Goal: Find specific fact: Find specific fact

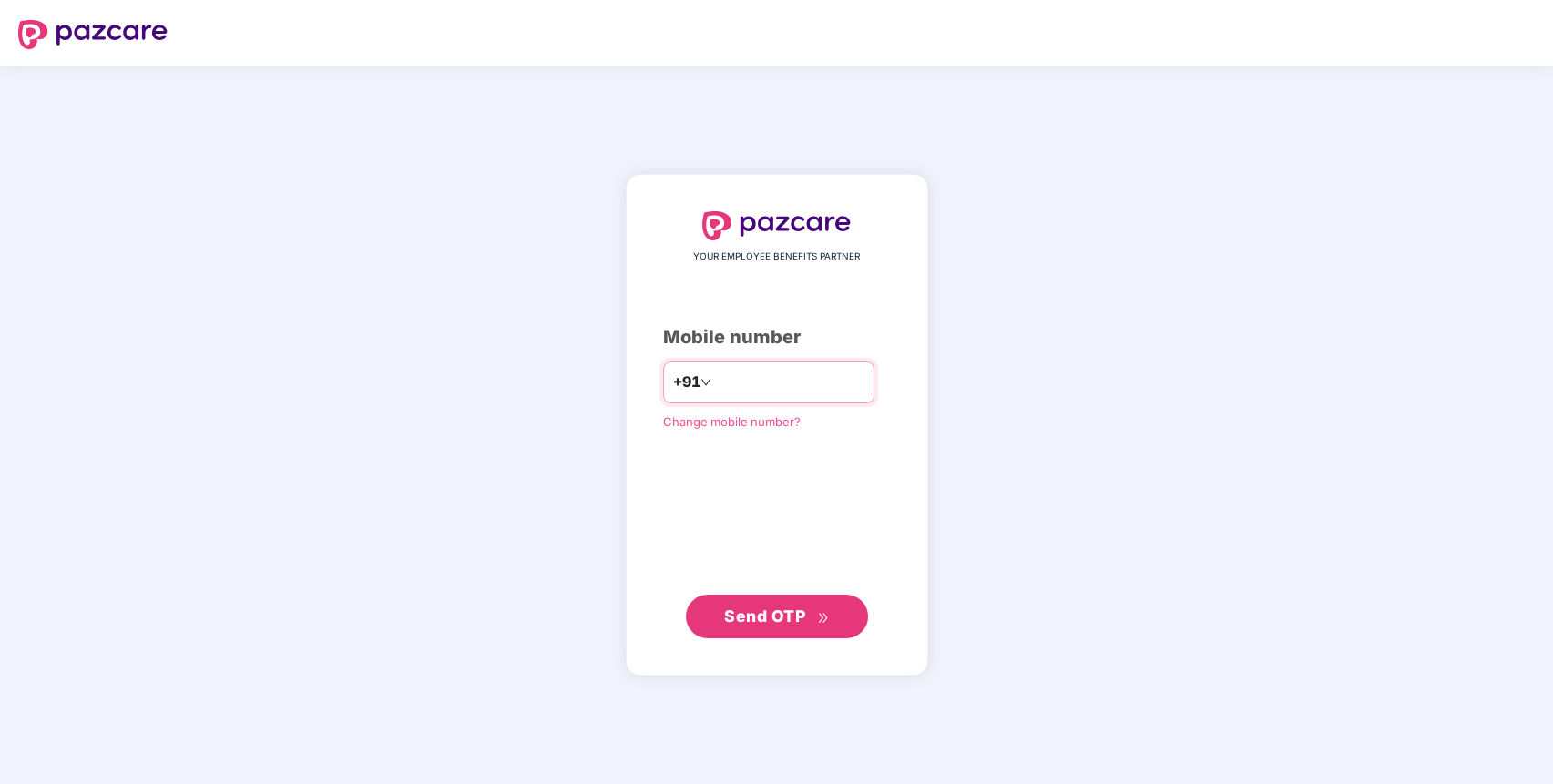
type input "**********"
click at [775, 604] on span "Send OTP" at bounding box center [776, 616] width 105 height 25
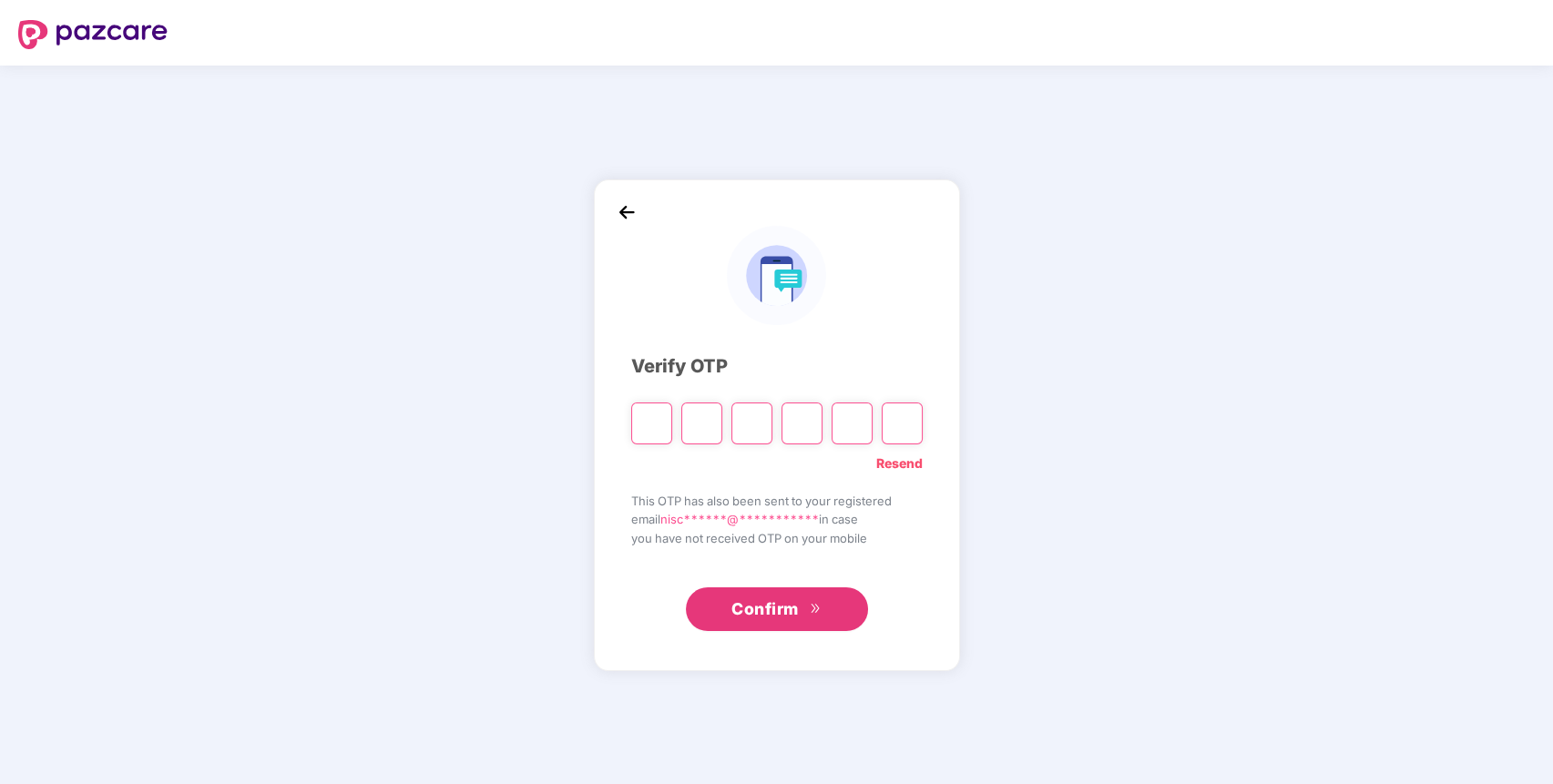
paste input "*"
type input "*"
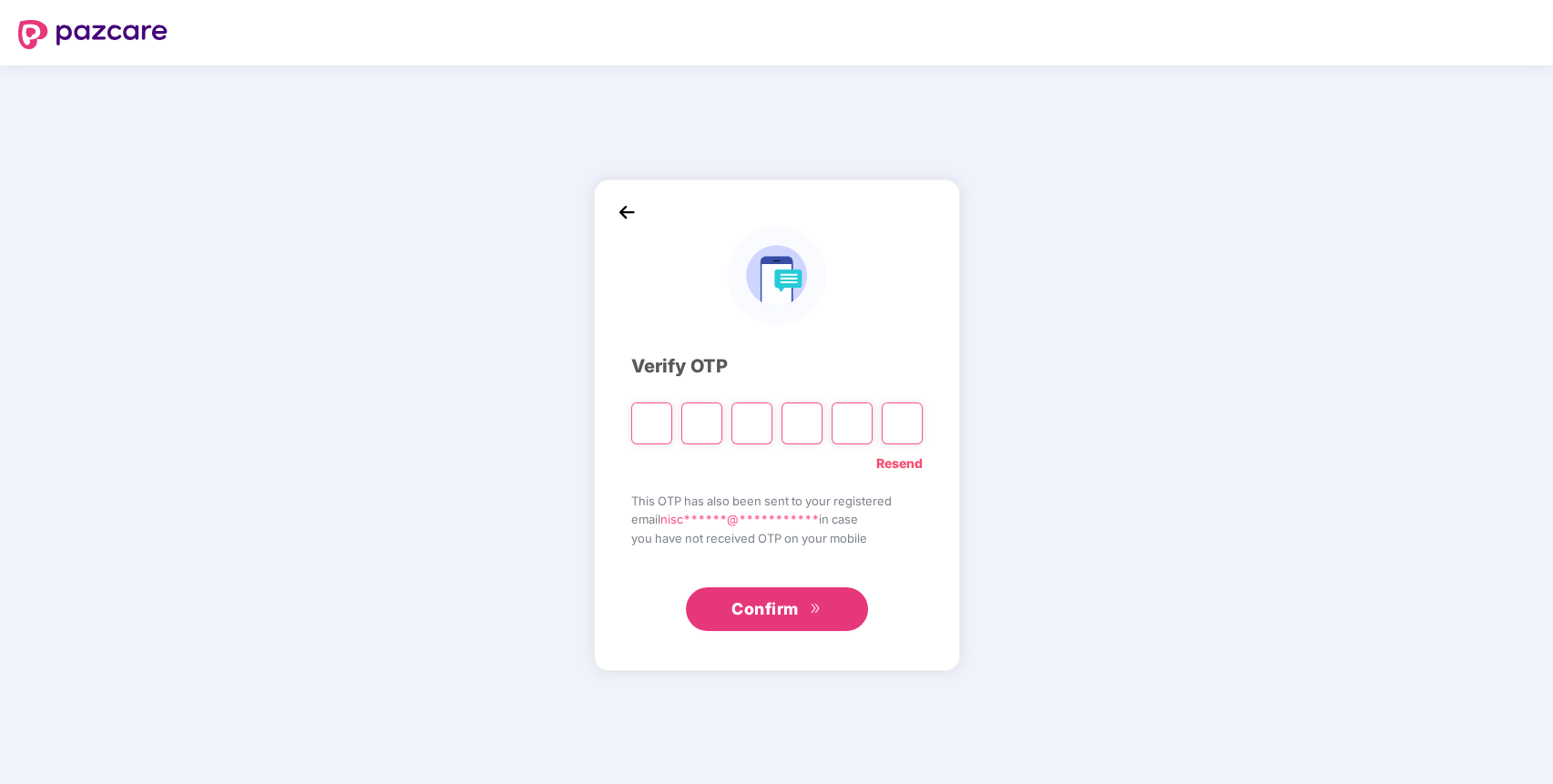
type input "*"
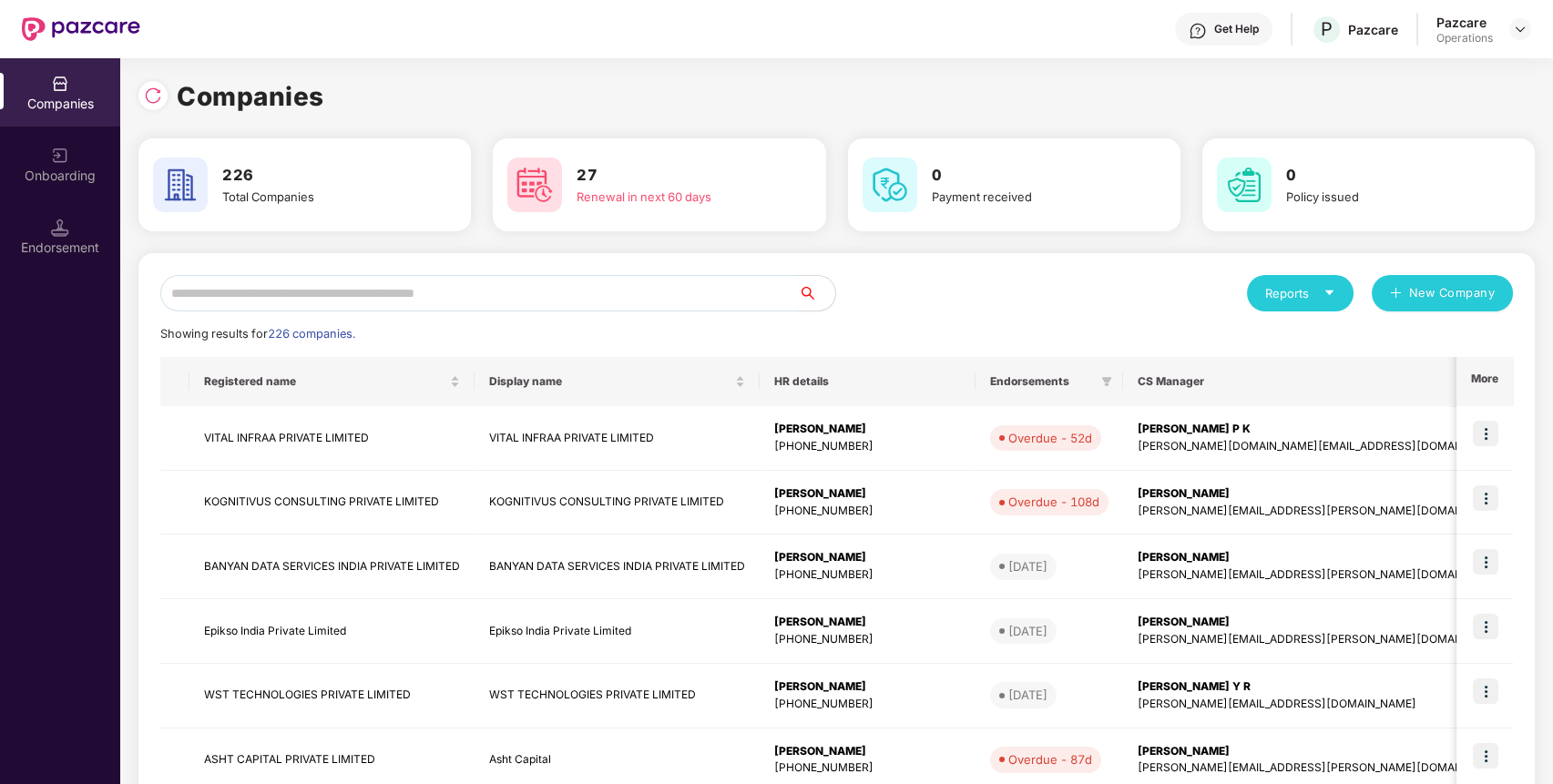
click at [76, 233] on div "Endorsement" at bounding box center [60, 236] width 120 height 69
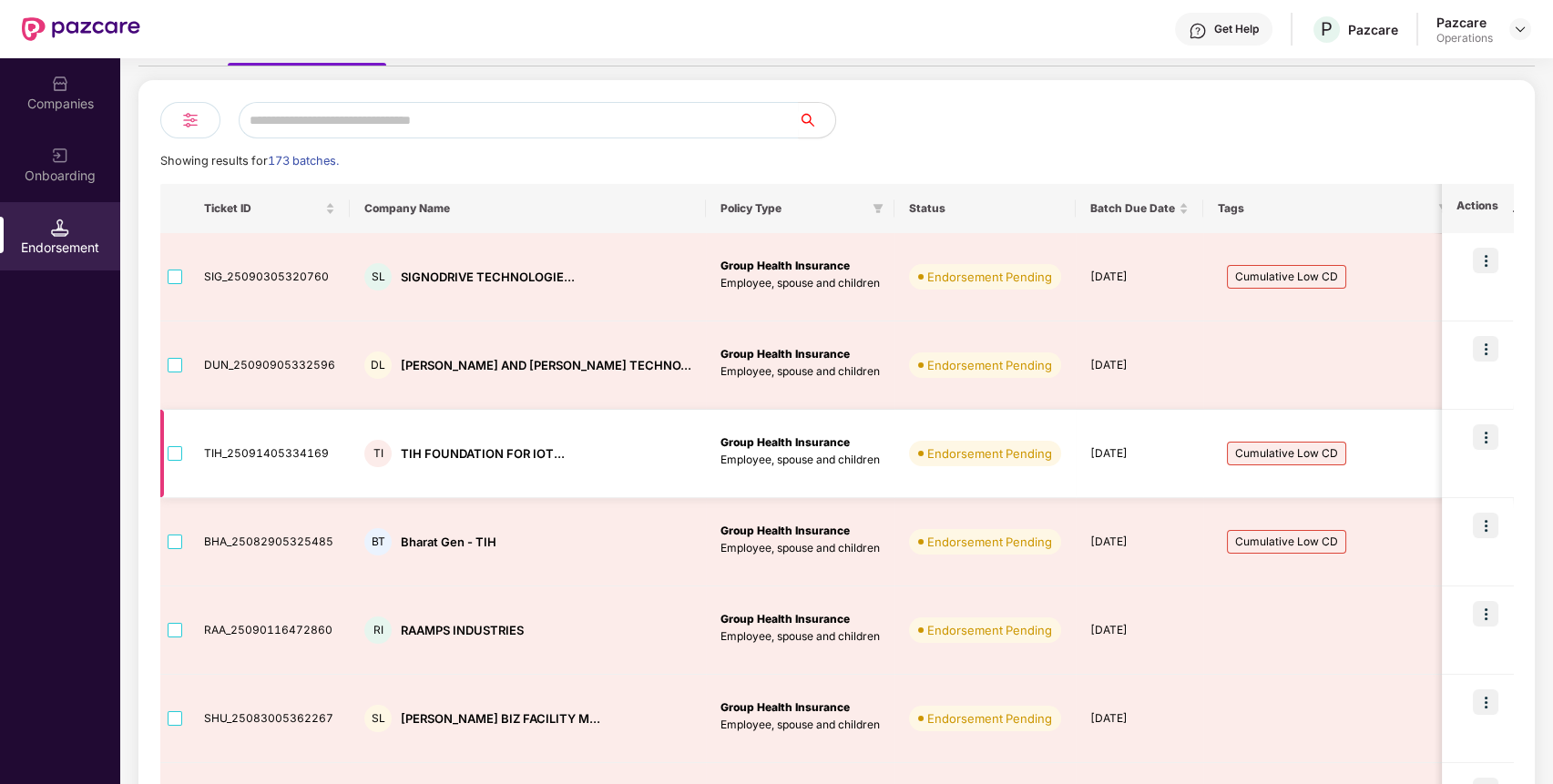
scroll to position [116, 0]
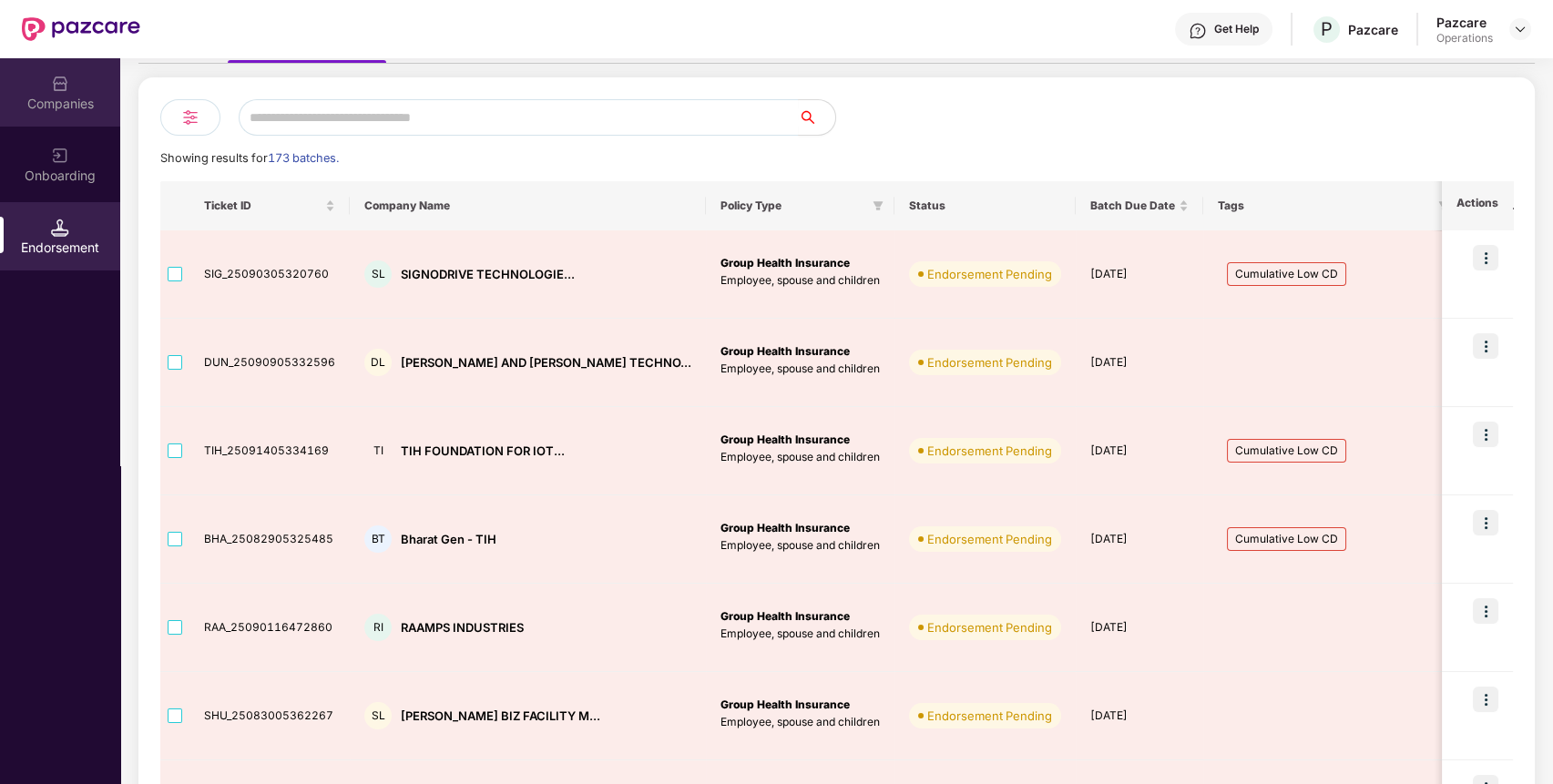
click at [69, 79] on div "Companies" at bounding box center [60, 92] width 120 height 69
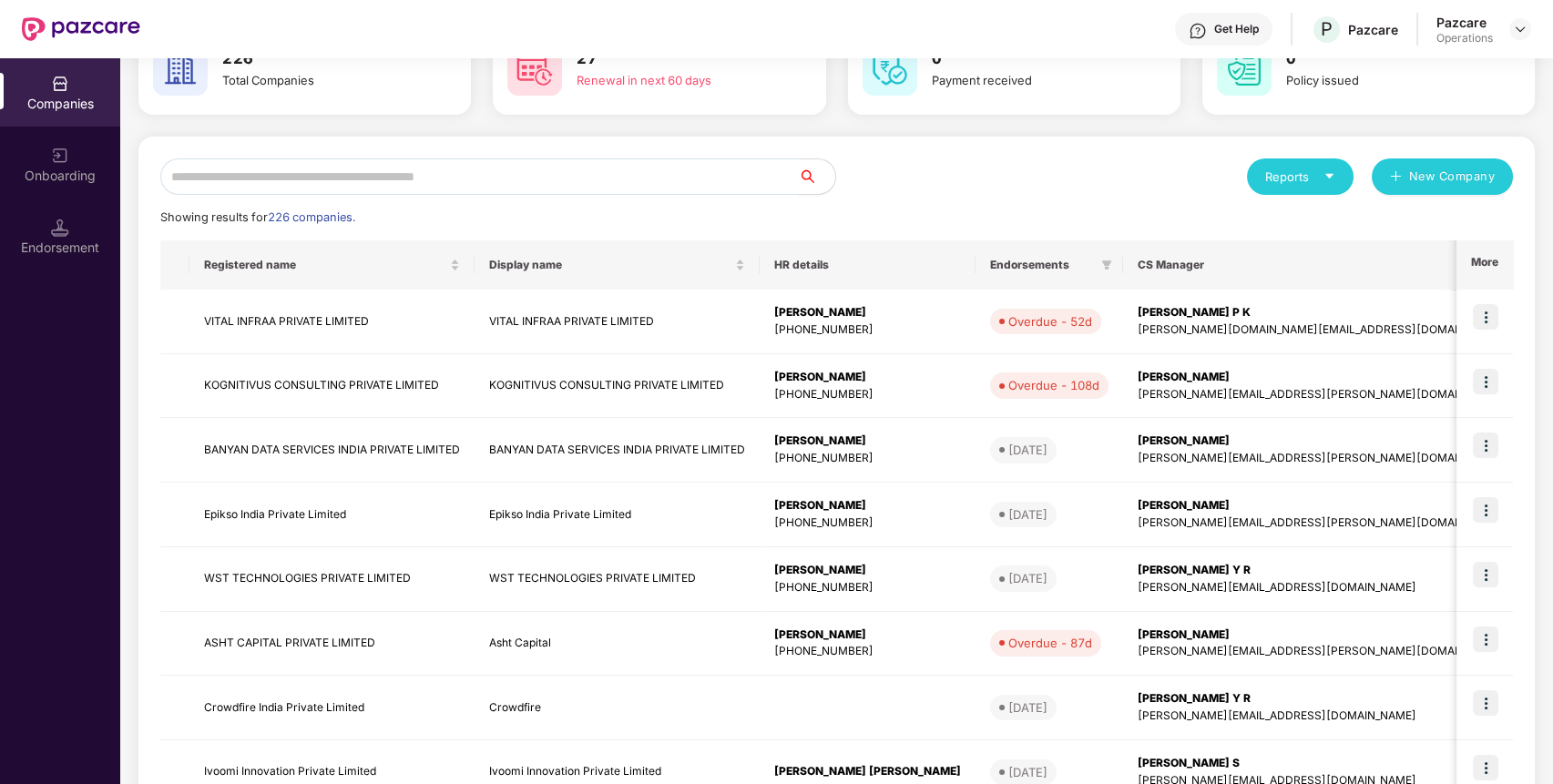
scroll to position [0, 0]
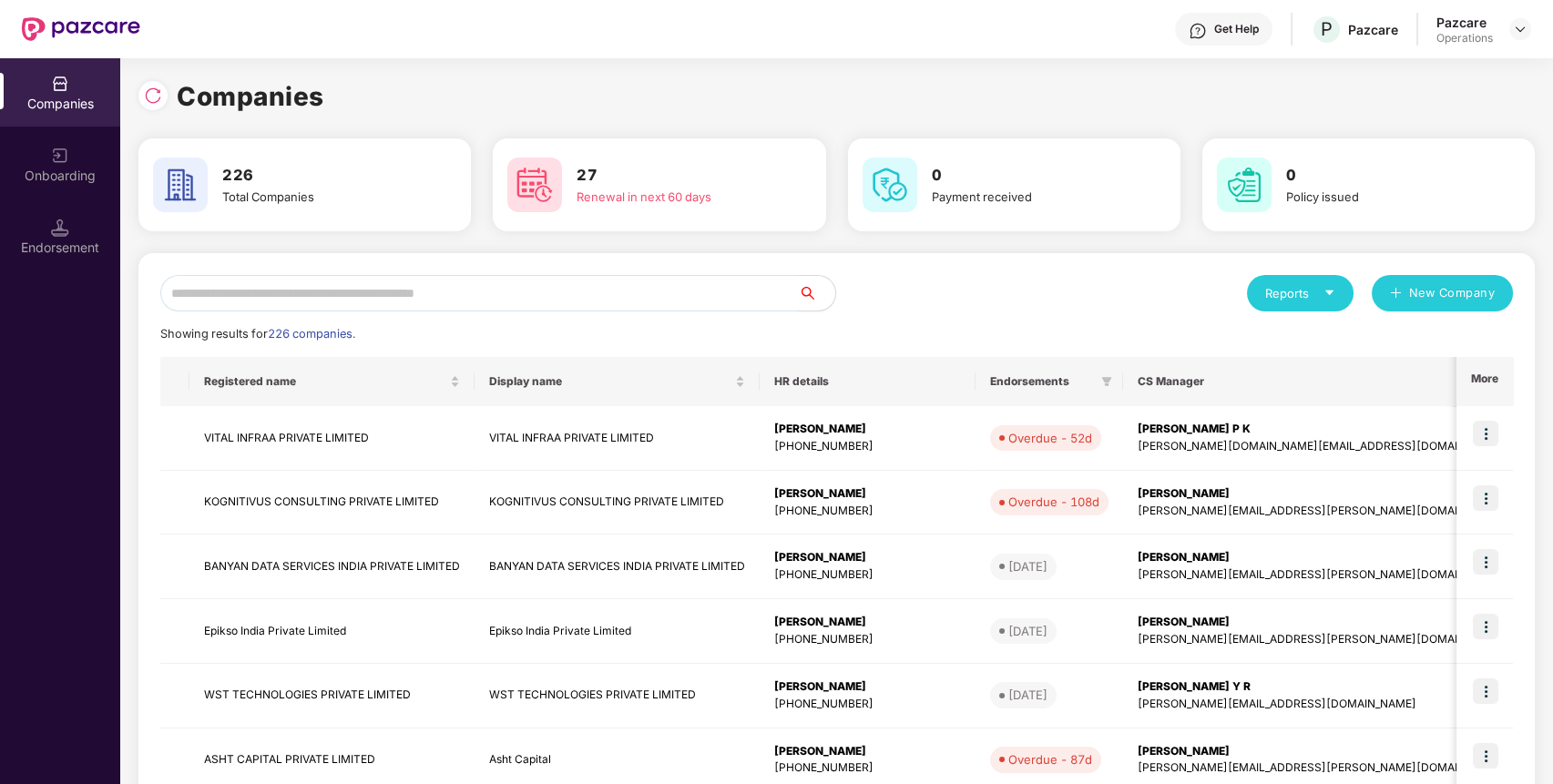
click at [288, 291] on input "text" at bounding box center [479, 293] width 638 height 37
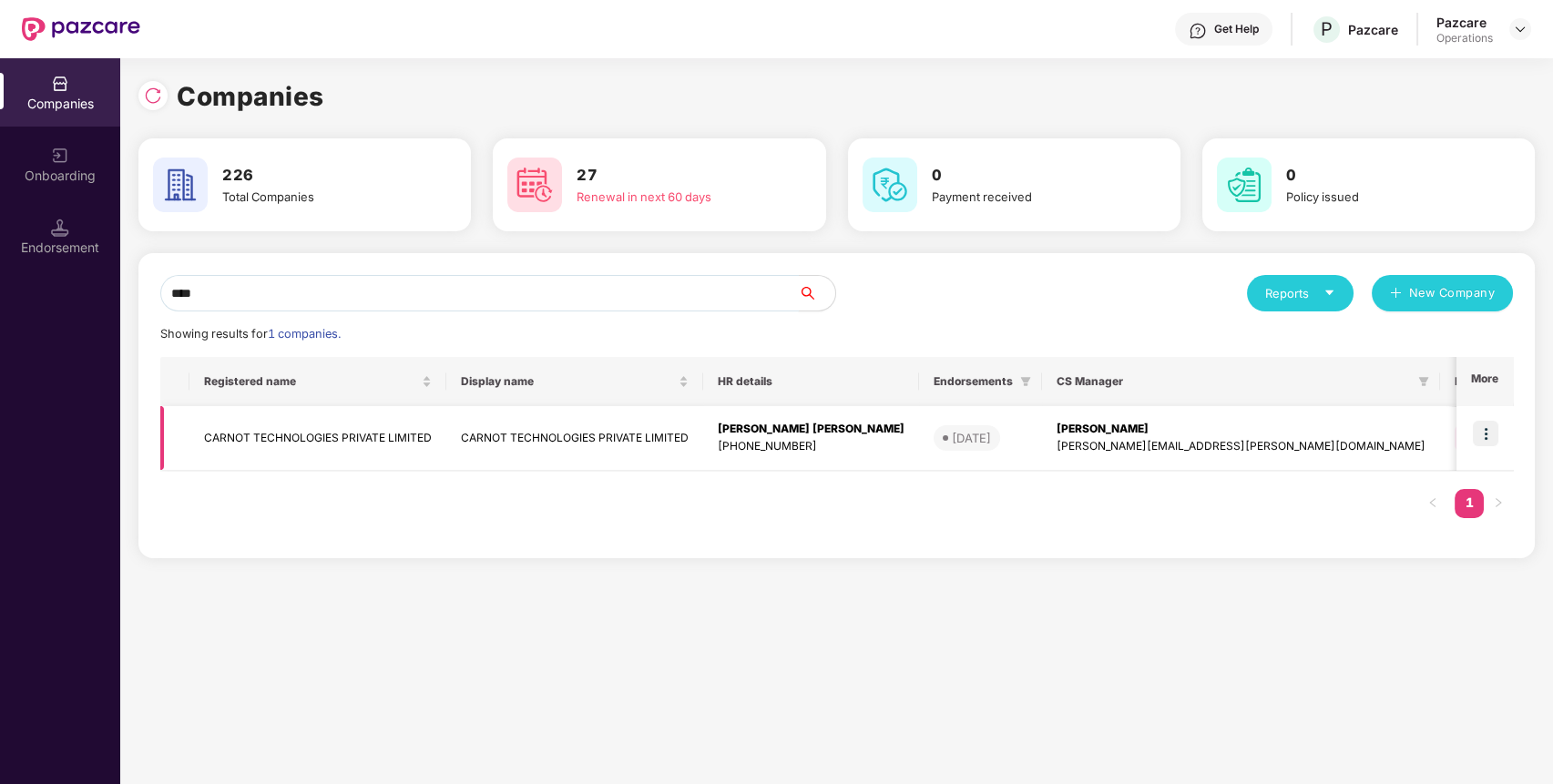
type input "****"
click at [290, 422] on td "CARNOT TECHNOLOGIES PRIVATE LIMITED" at bounding box center [318, 437] width 257 height 65
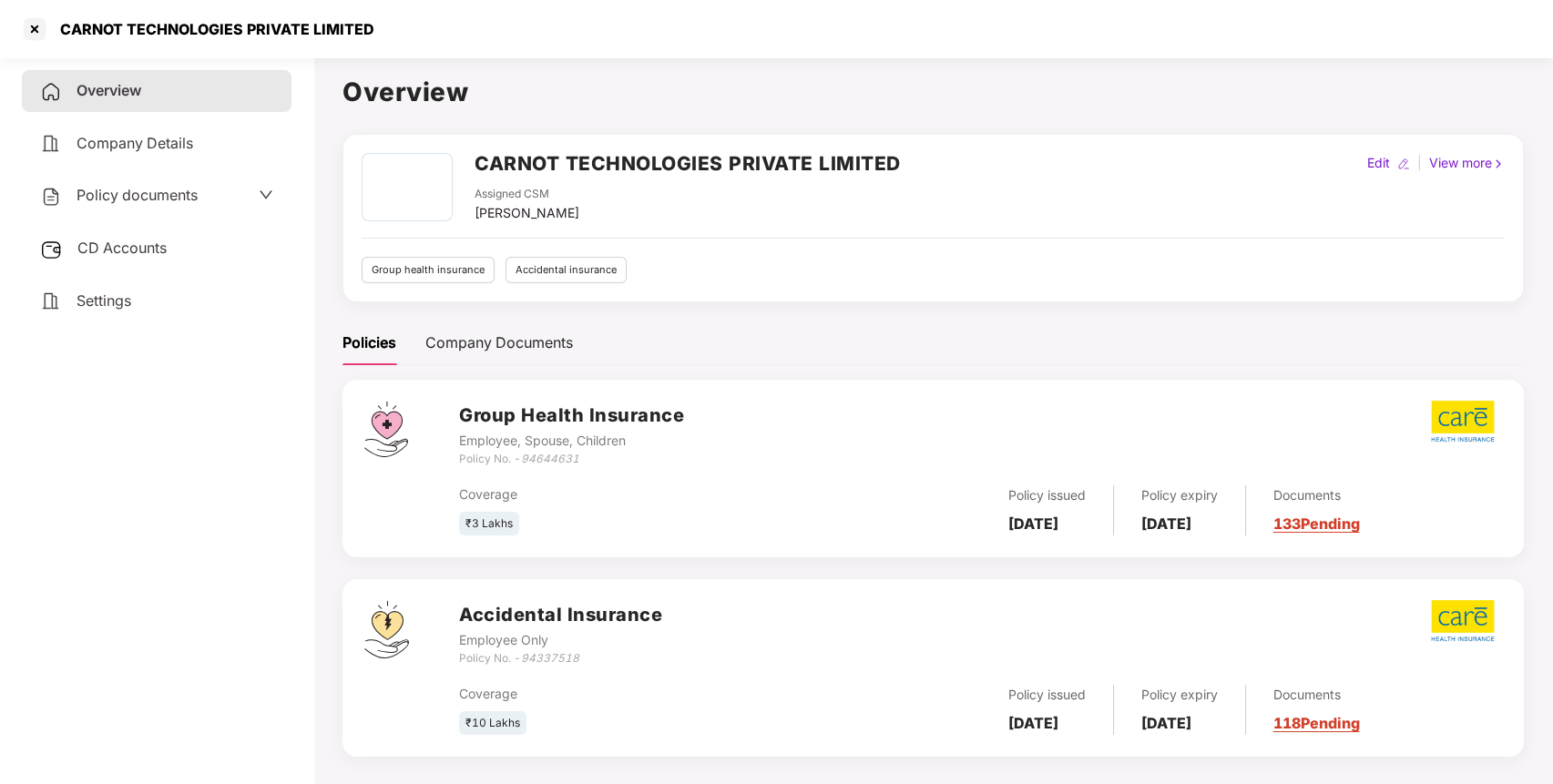
click at [126, 186] on span "Policy documents" at bounding box center [137, 195] width 121 height 18
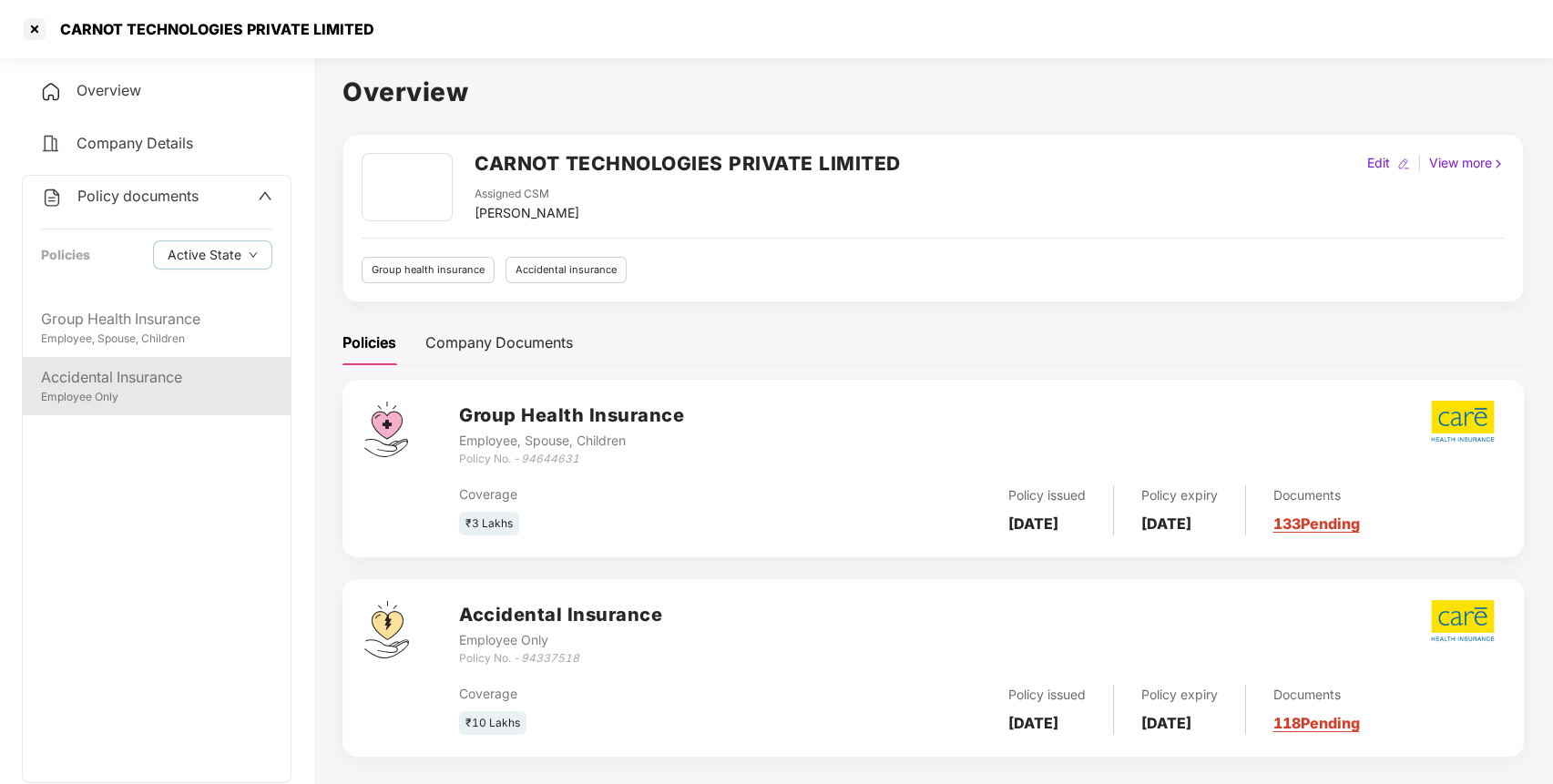
click at [84, 378] on div "Accidental Insurance" at bounding box center [156, 377] width 231 height 23
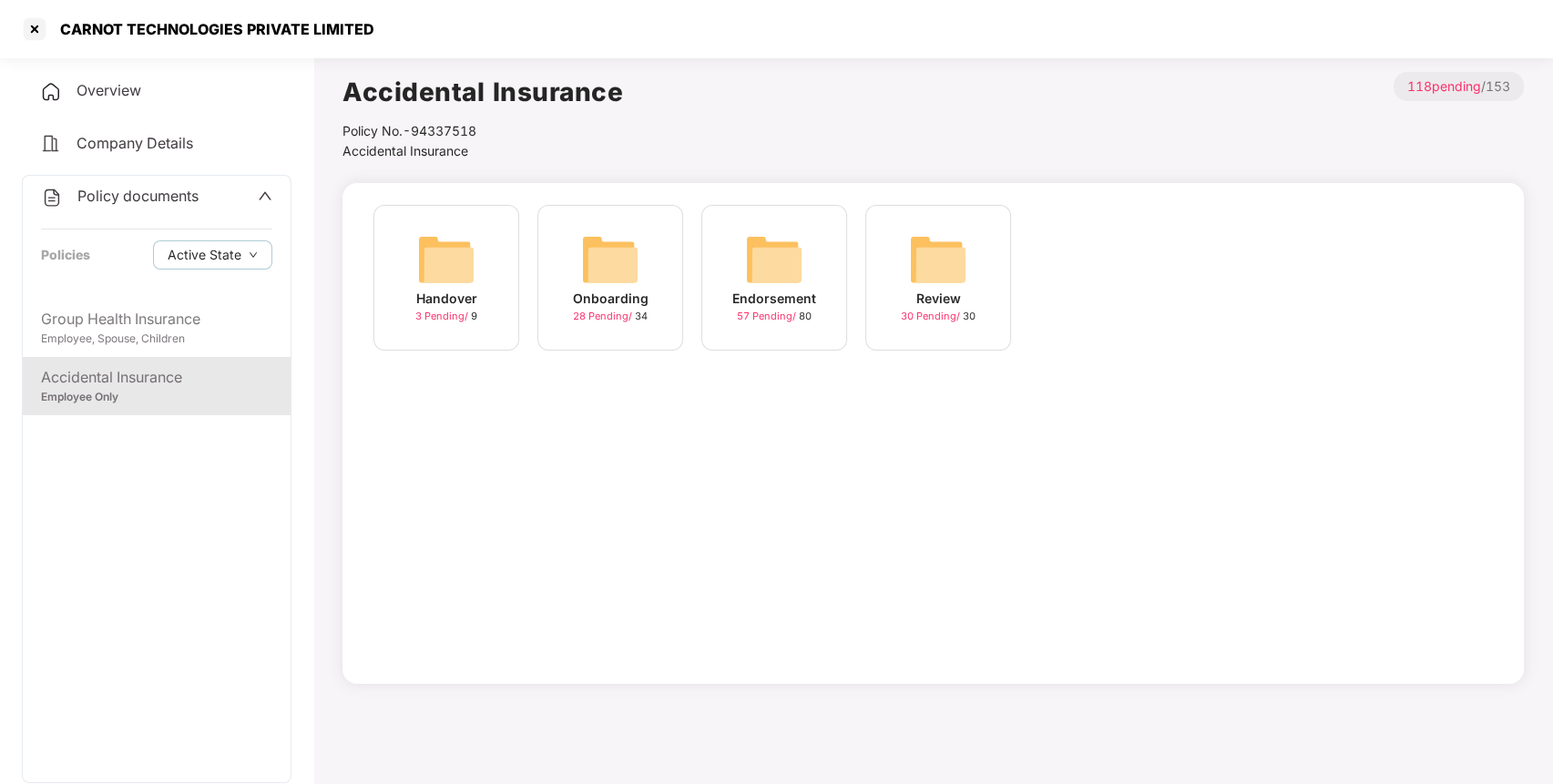
click at [779, 282] on img at bounding box center [774, 259] width 58 height 58
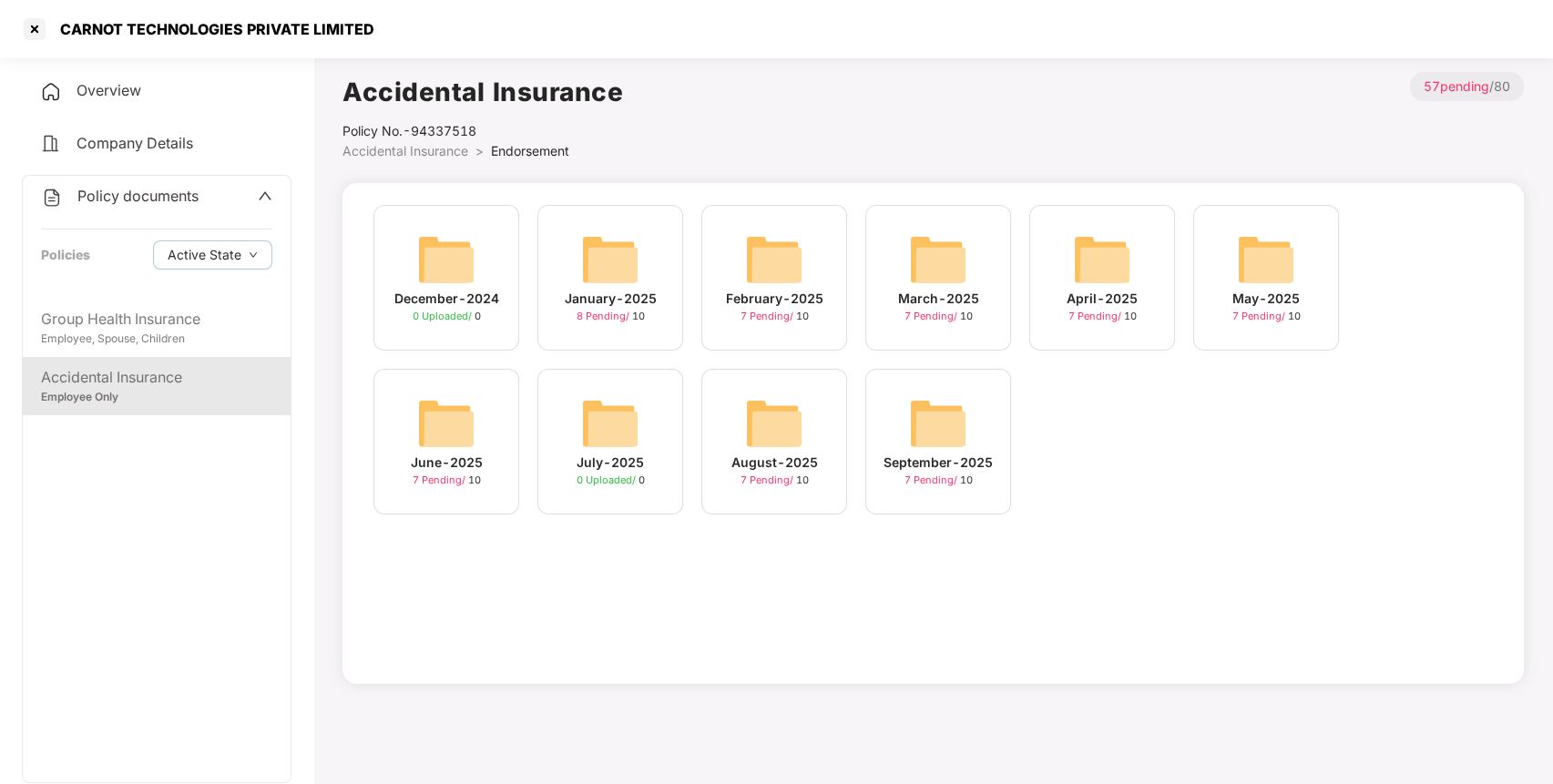
click at [929, 417] on img at bounding box center [938, 423] width 58 height 58
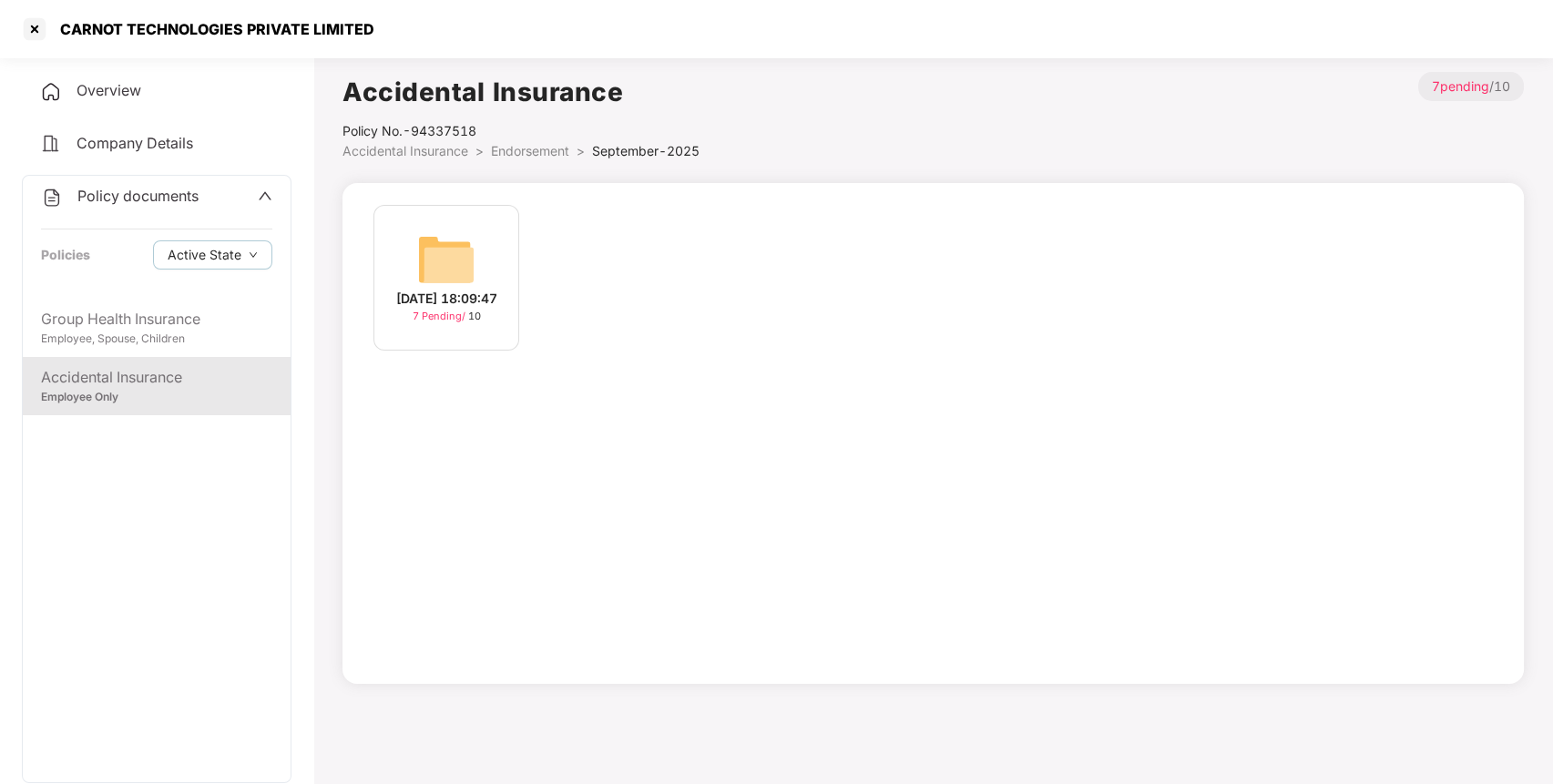
click at [443, 243] on img at bounding box center [446, 259] width 58 height 58
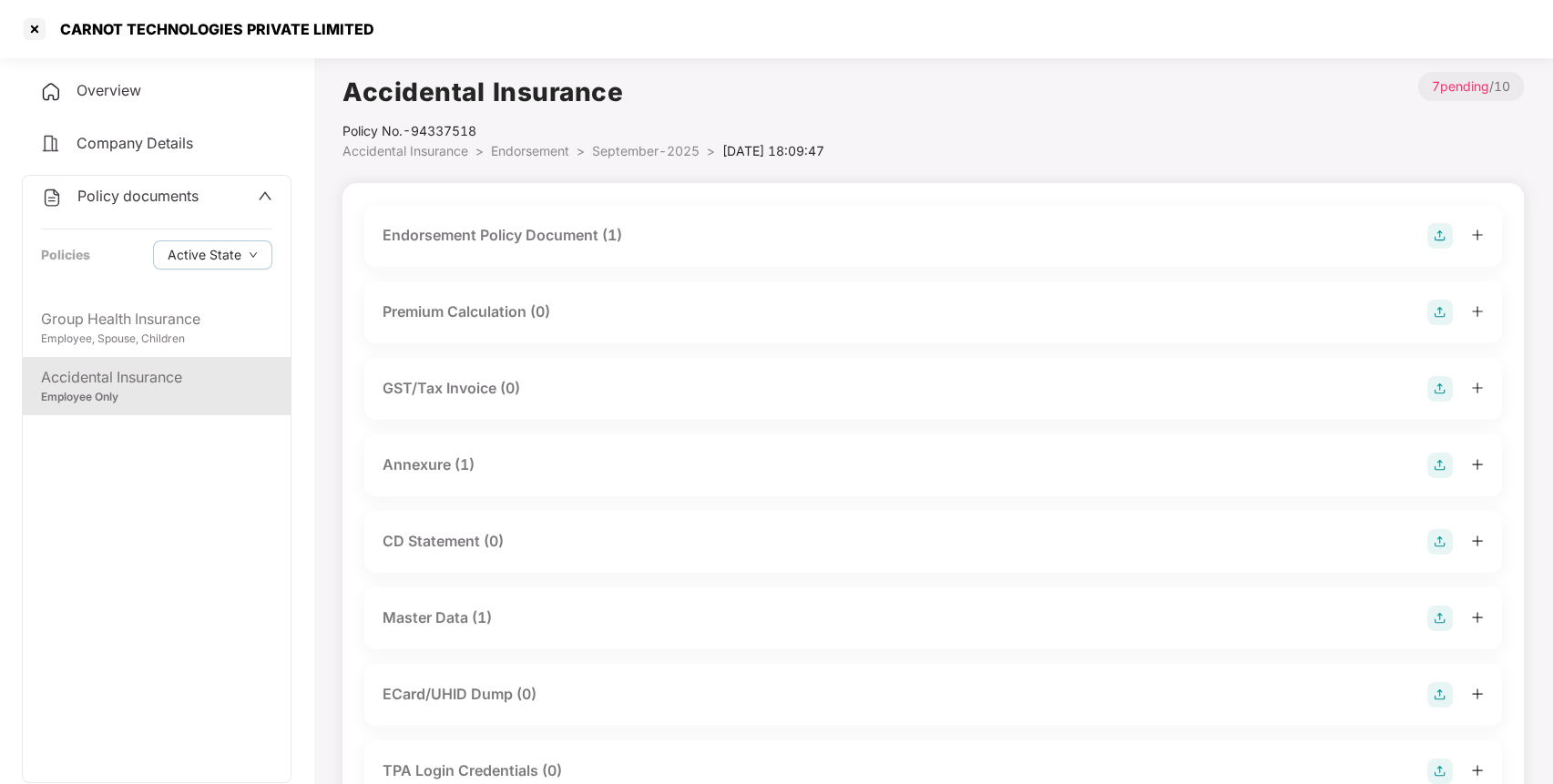
click at [641, 233] on div "Endorsement Policy Document (1)" at bounding box center [932, 235] width 1101 height 25
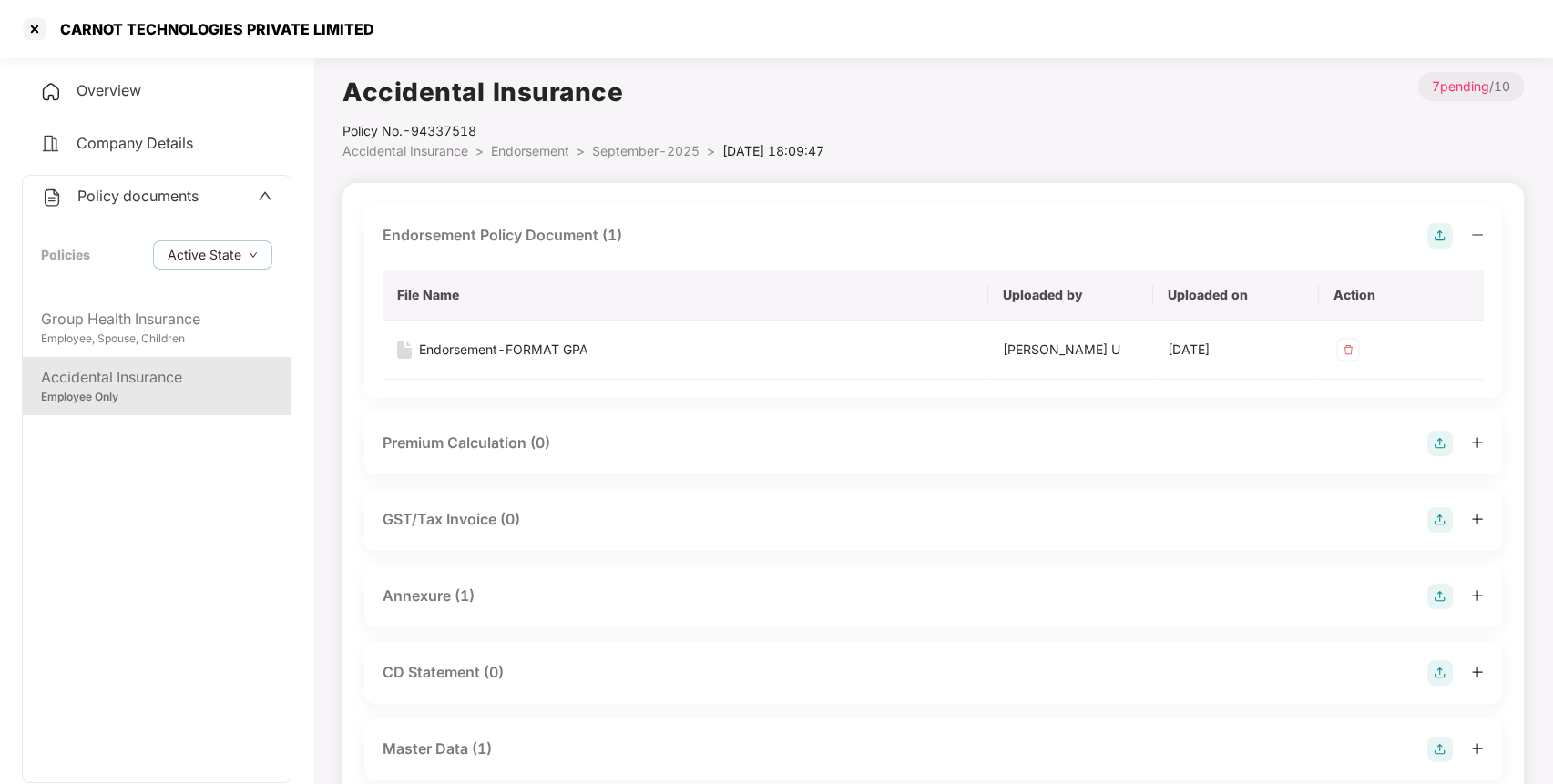
click at [482, 600] on div "Annexure (1)" at bounding box center [932, 596] width 1101 height 25
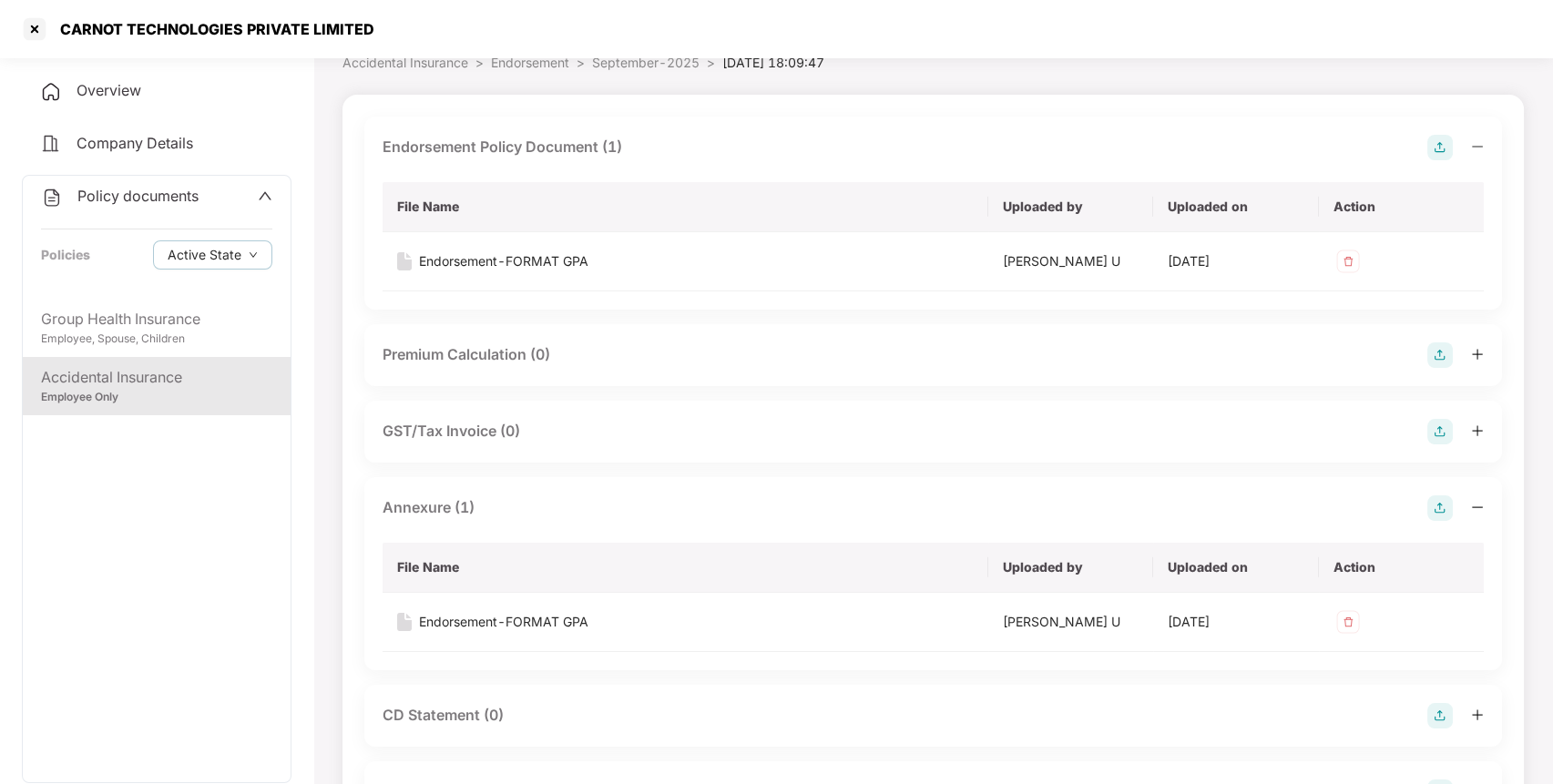
scroll to position [92, 0]
click at [30, 26] on div at bounding box center [35, 29] width 29 height 29
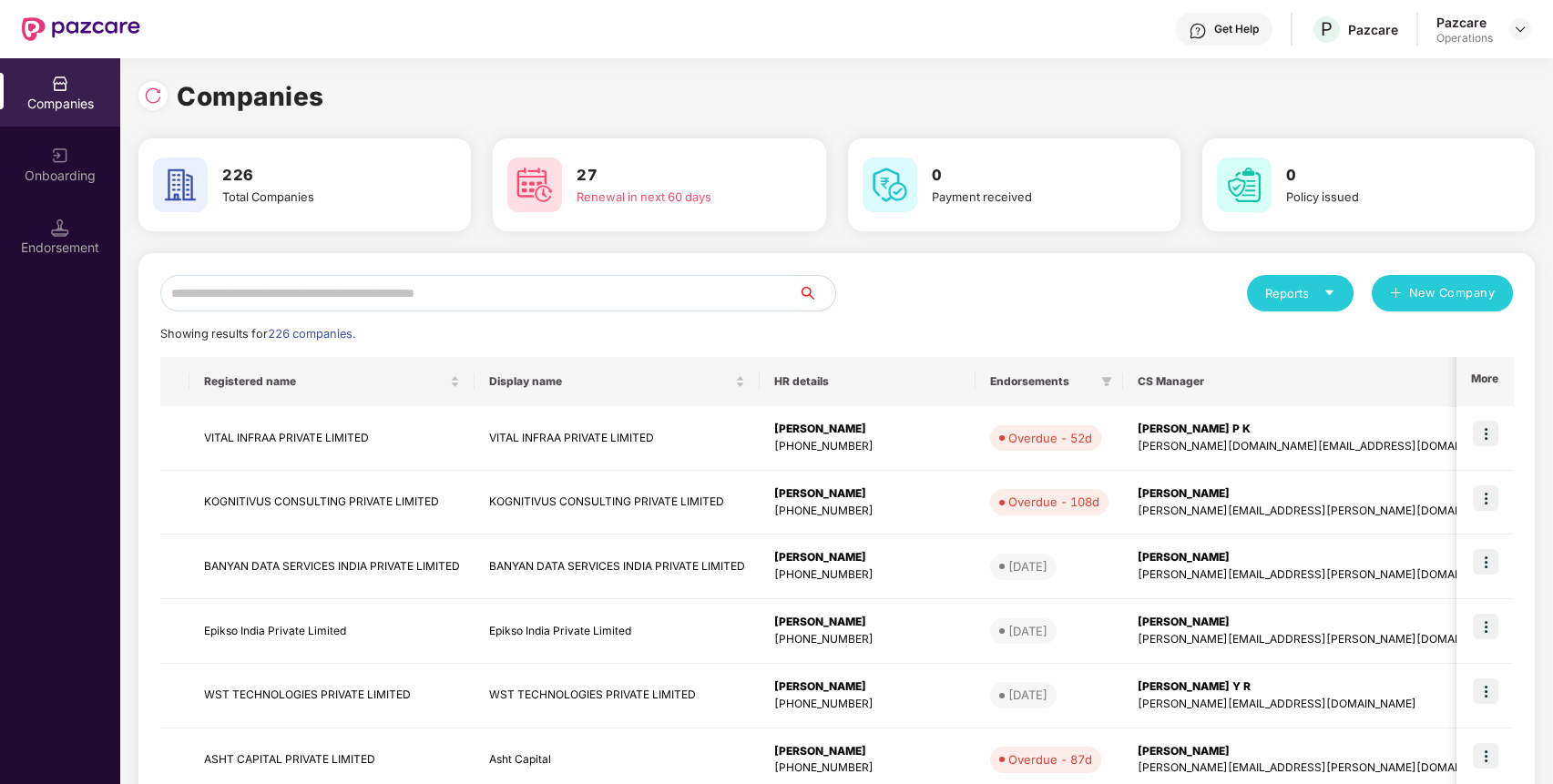
scroll to position [0, 0]
click at [323, 293] on input "text" at bounding box center [479, 293] width 638 height 37
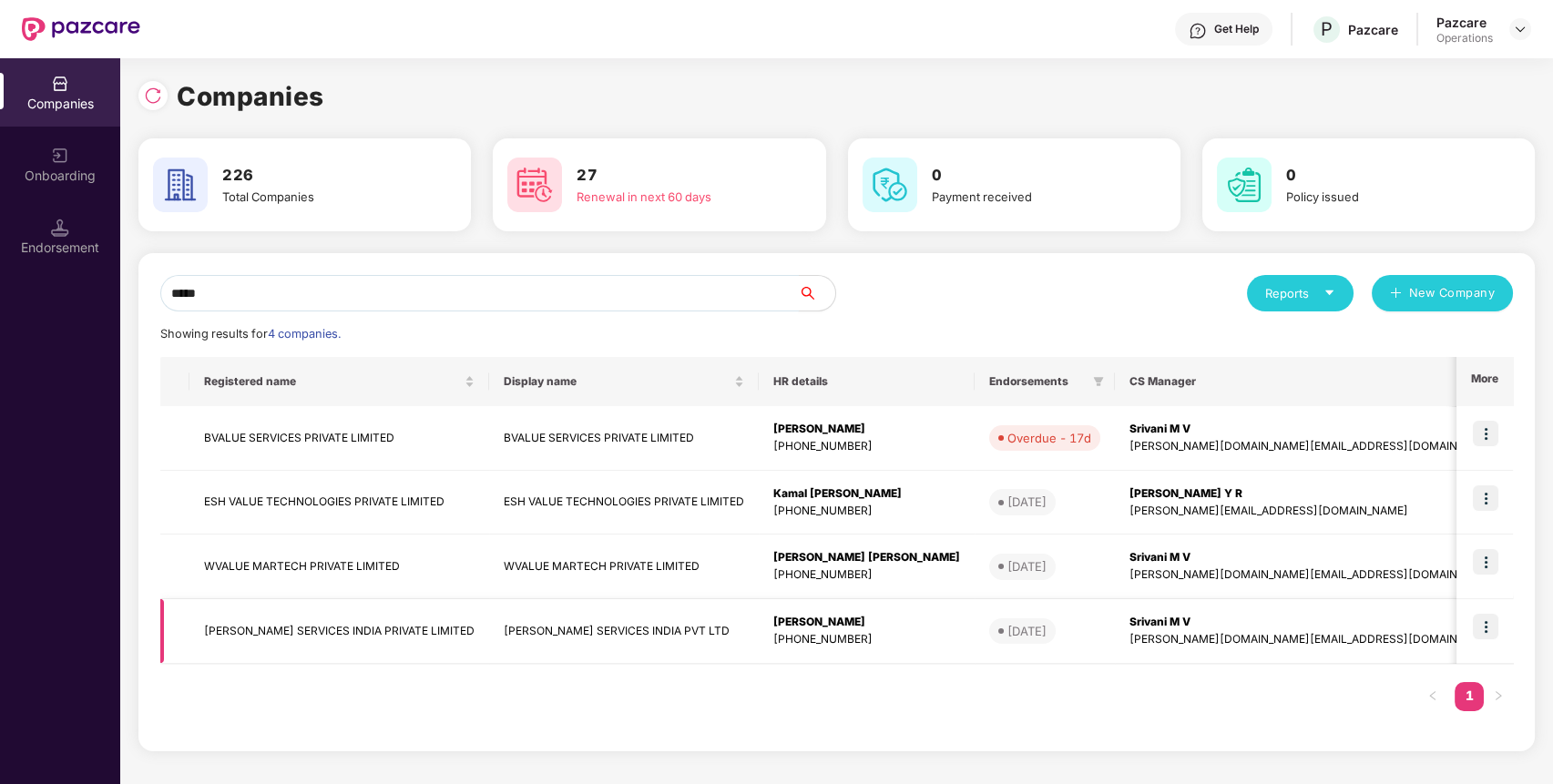
type input "*****"
click at [290, 618] on td "[PERSON_NAME] SERVICES INDIA PRIVATE LIMITED" at bounding box center [339, 631] width 299 height 65
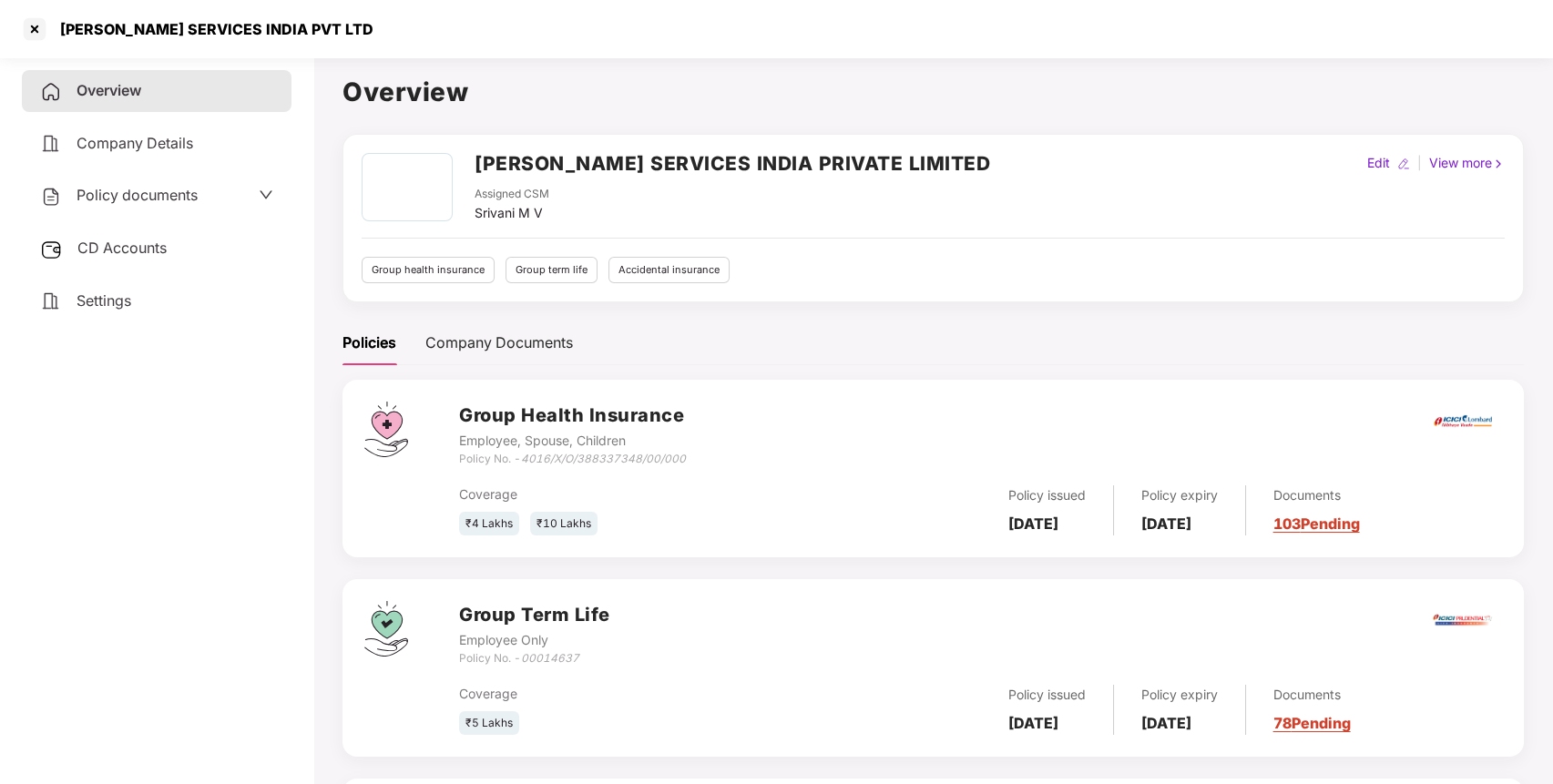
click at [145, 239] on span "CD Accounts" at bounding box center [122, 247] width 89 height 18
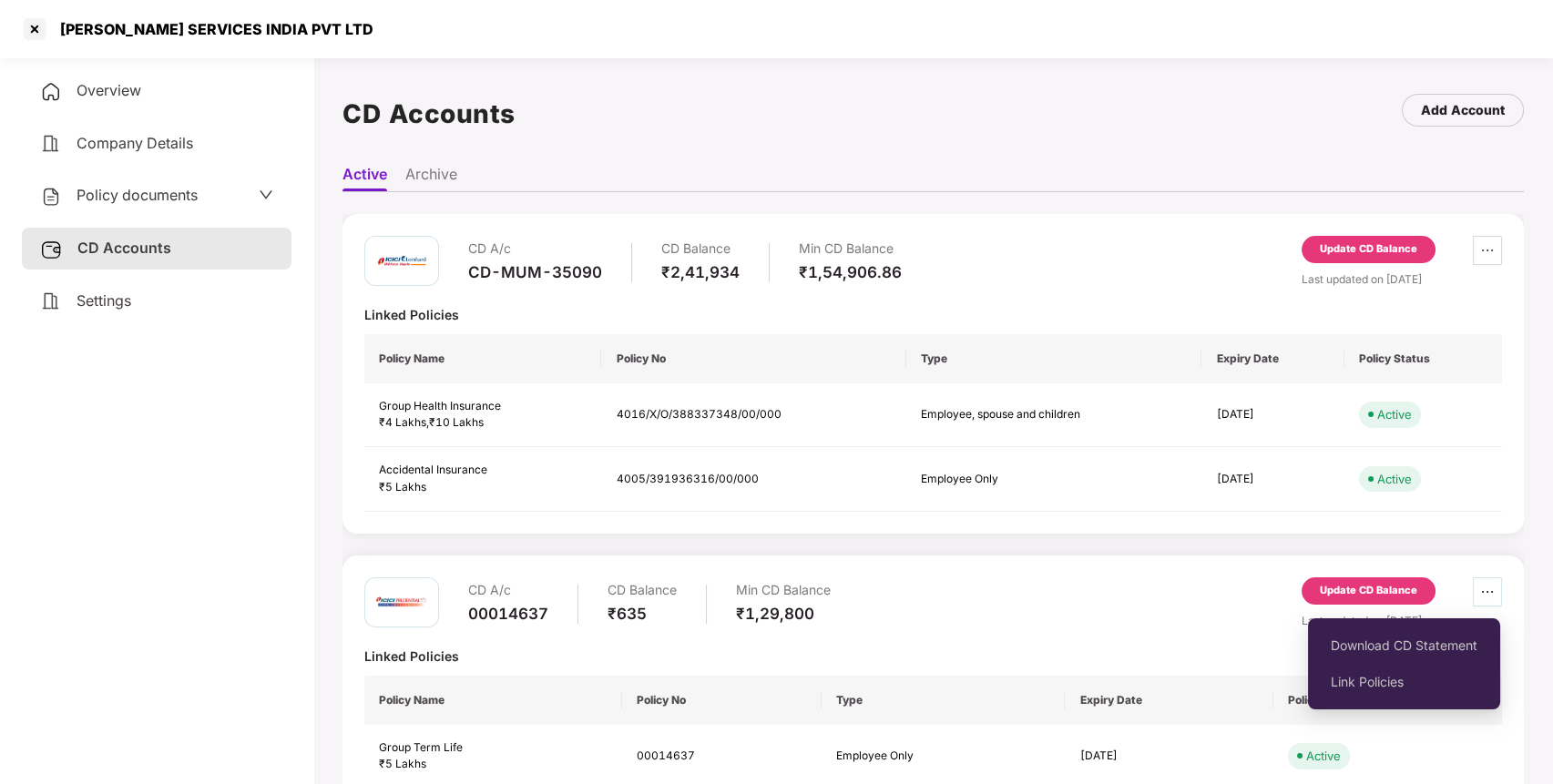
click at [1494, 585] on span "ellipsis" at bounding box center [1487, 591] width 27 height 15
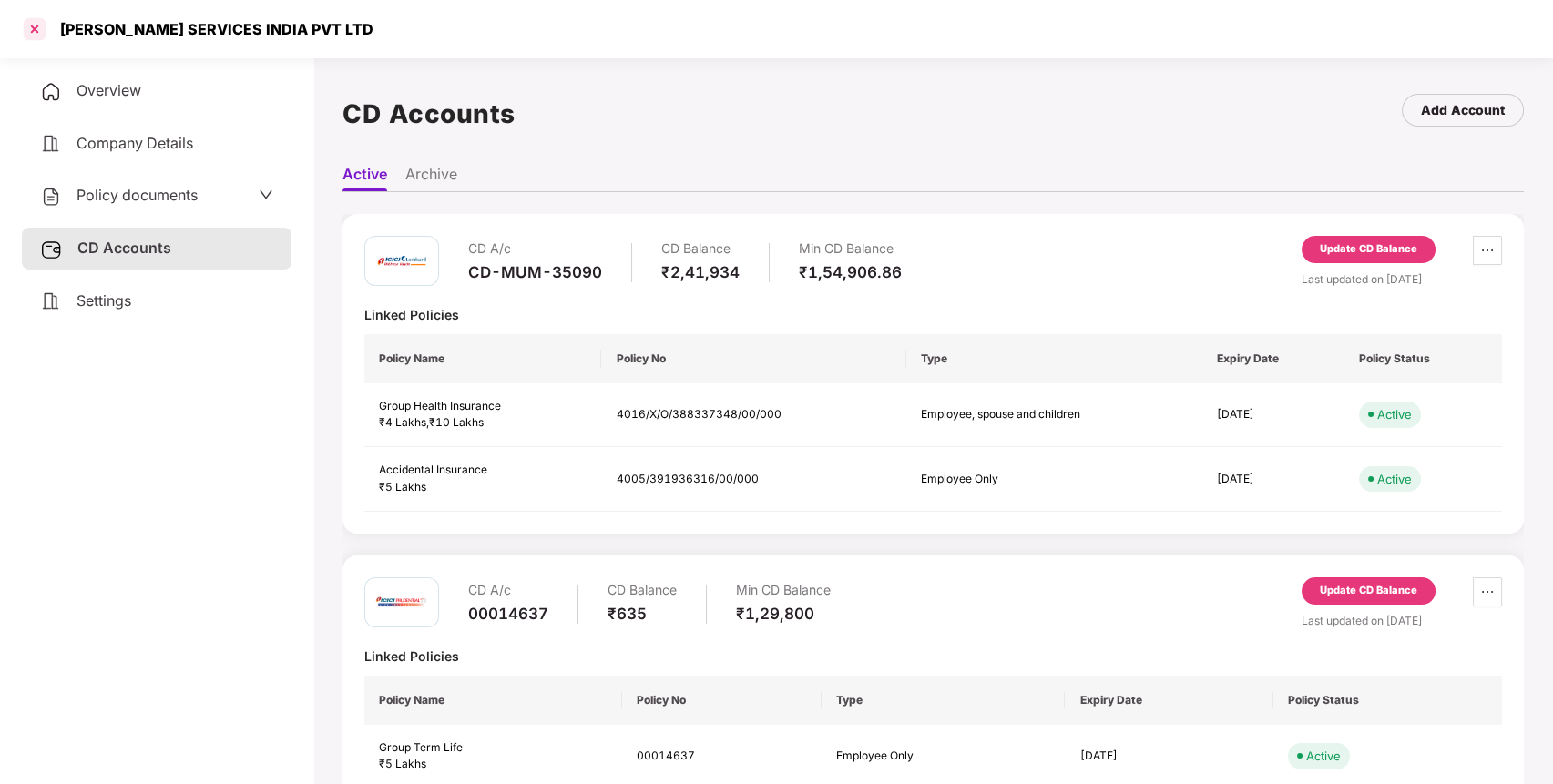
click at [33, 29] on div at bounding box center [35, 29] width 29 height 29
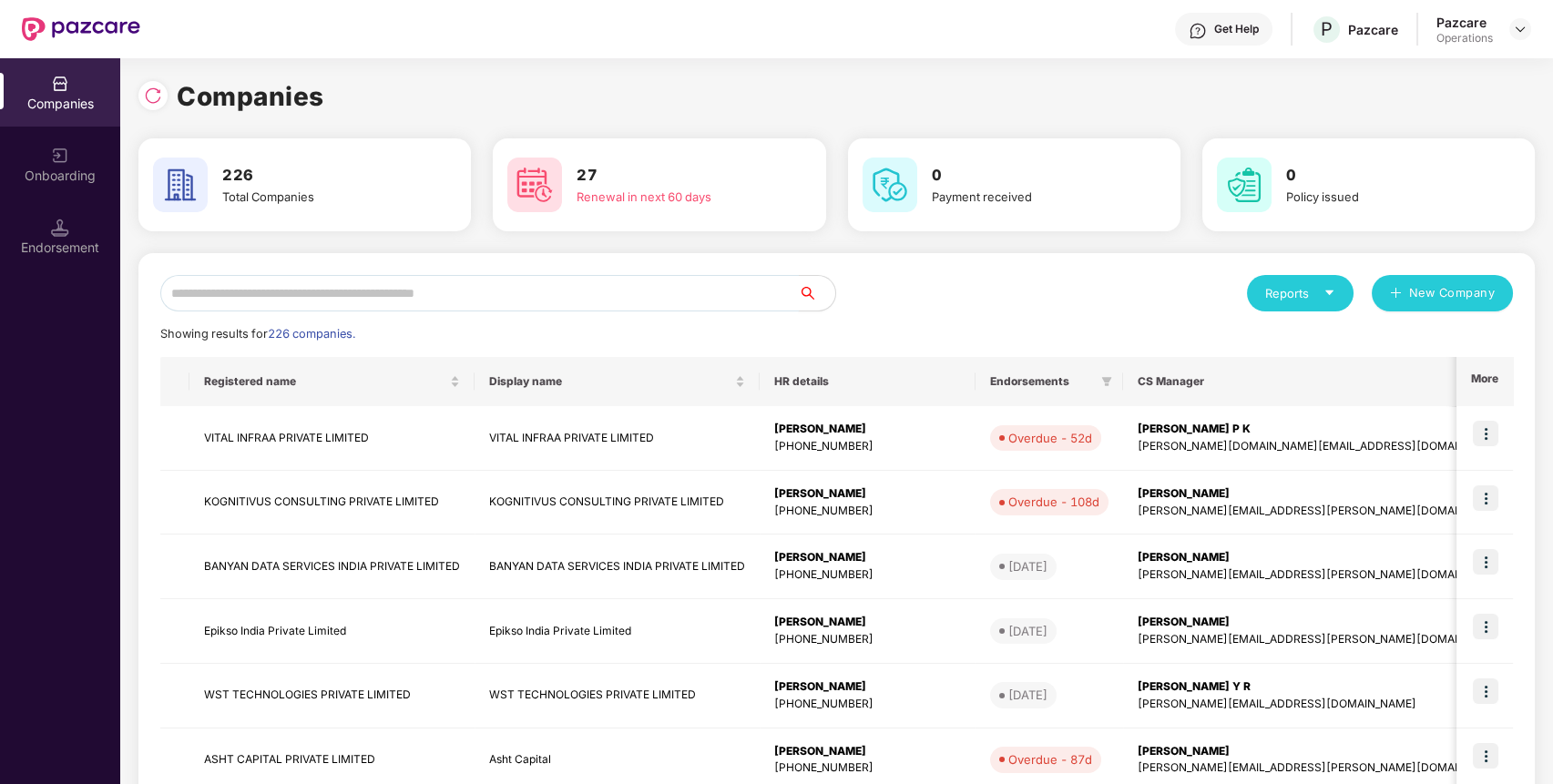
click at [398, 277] on input "text" at bounding box center [479, 293] width 638 height 37
type input "*"
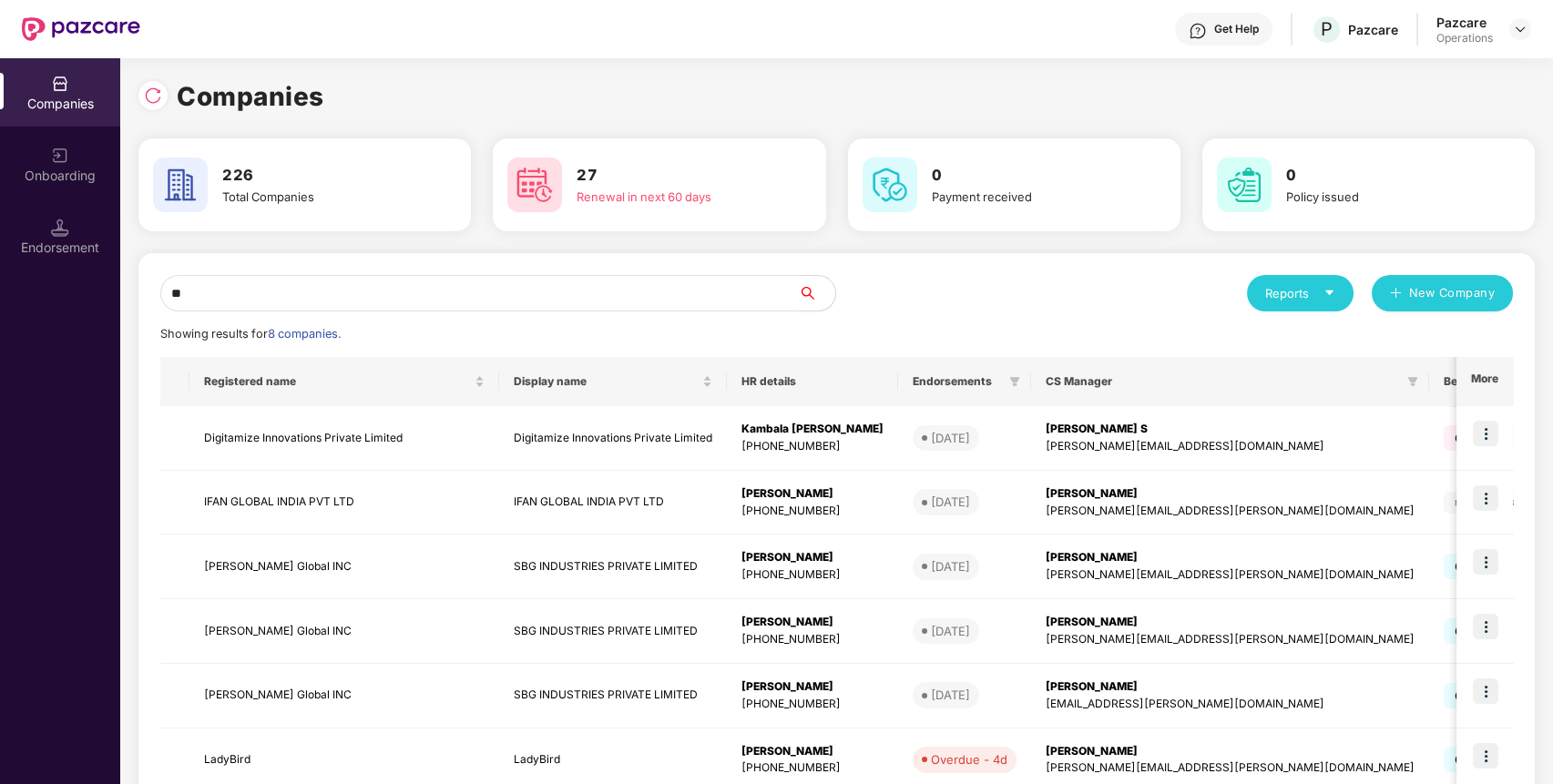
type input "*"
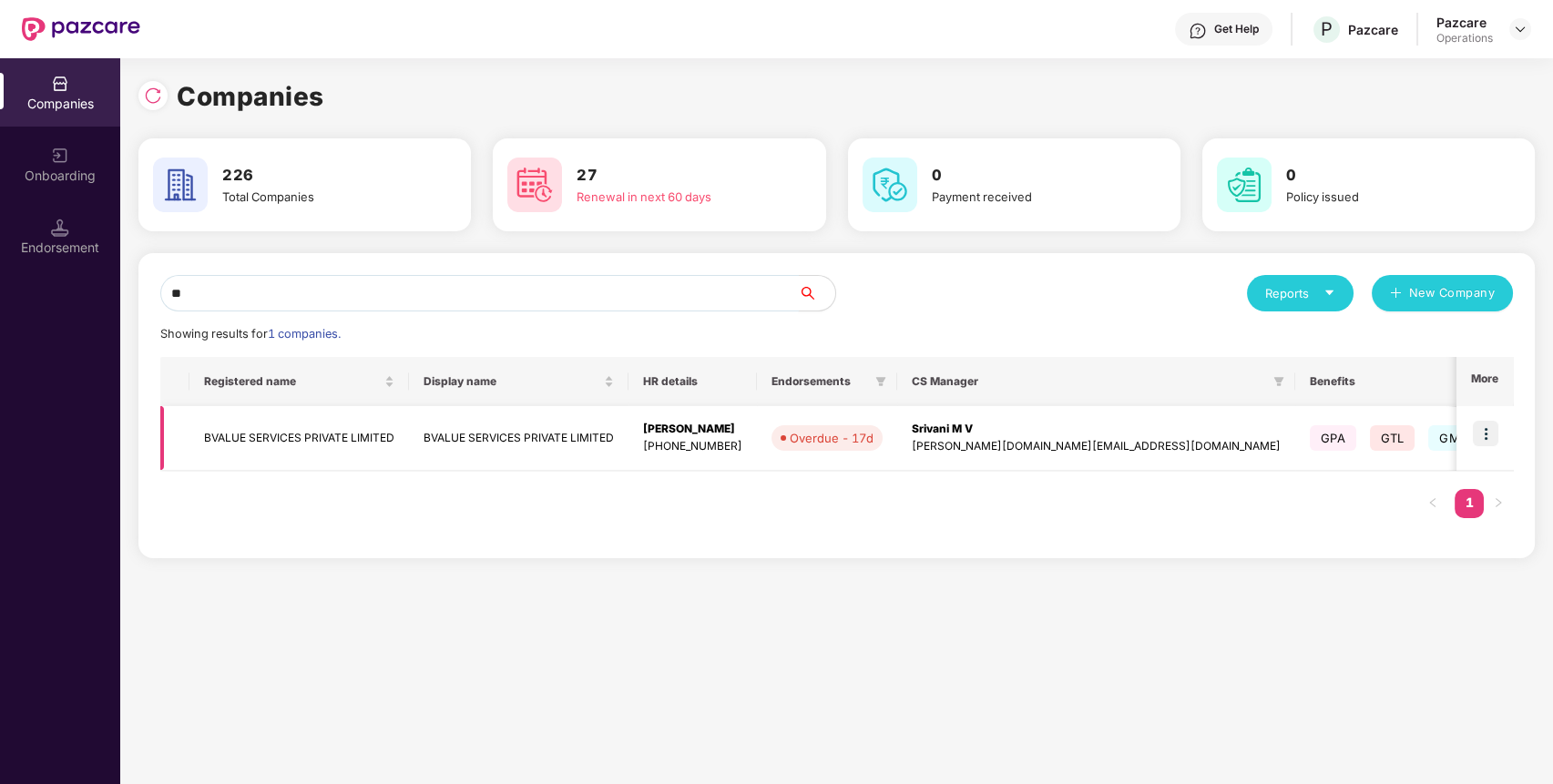
type input "**"
click at [290, 437] on td "BVALUE SERVICES PRIVATE LIMITED" at bounding box center [299, 437] width 220 height 65
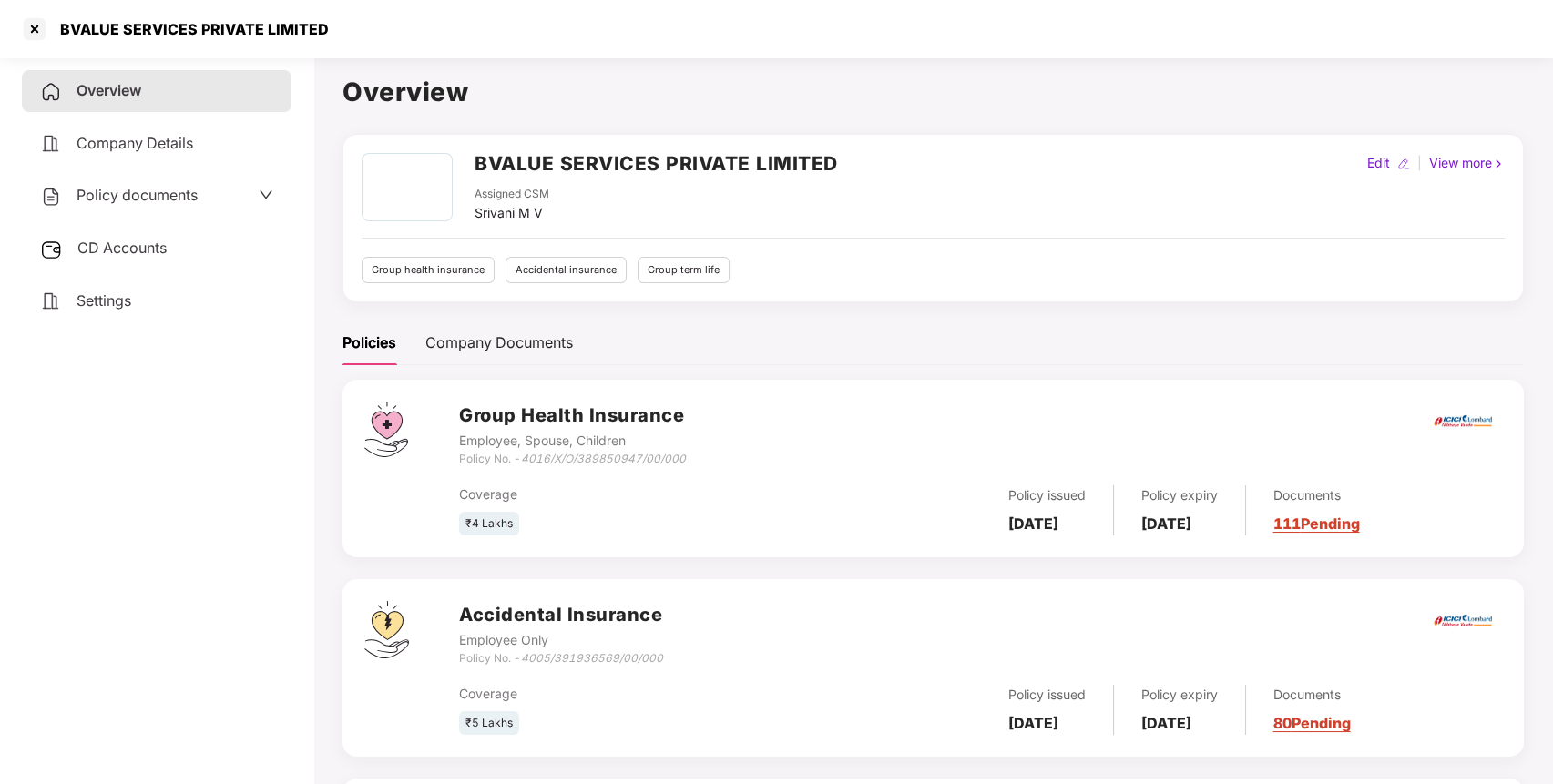
click at [132, 252] on span "CD Accounts" at bounding box center [122, 247] width 89 height 18
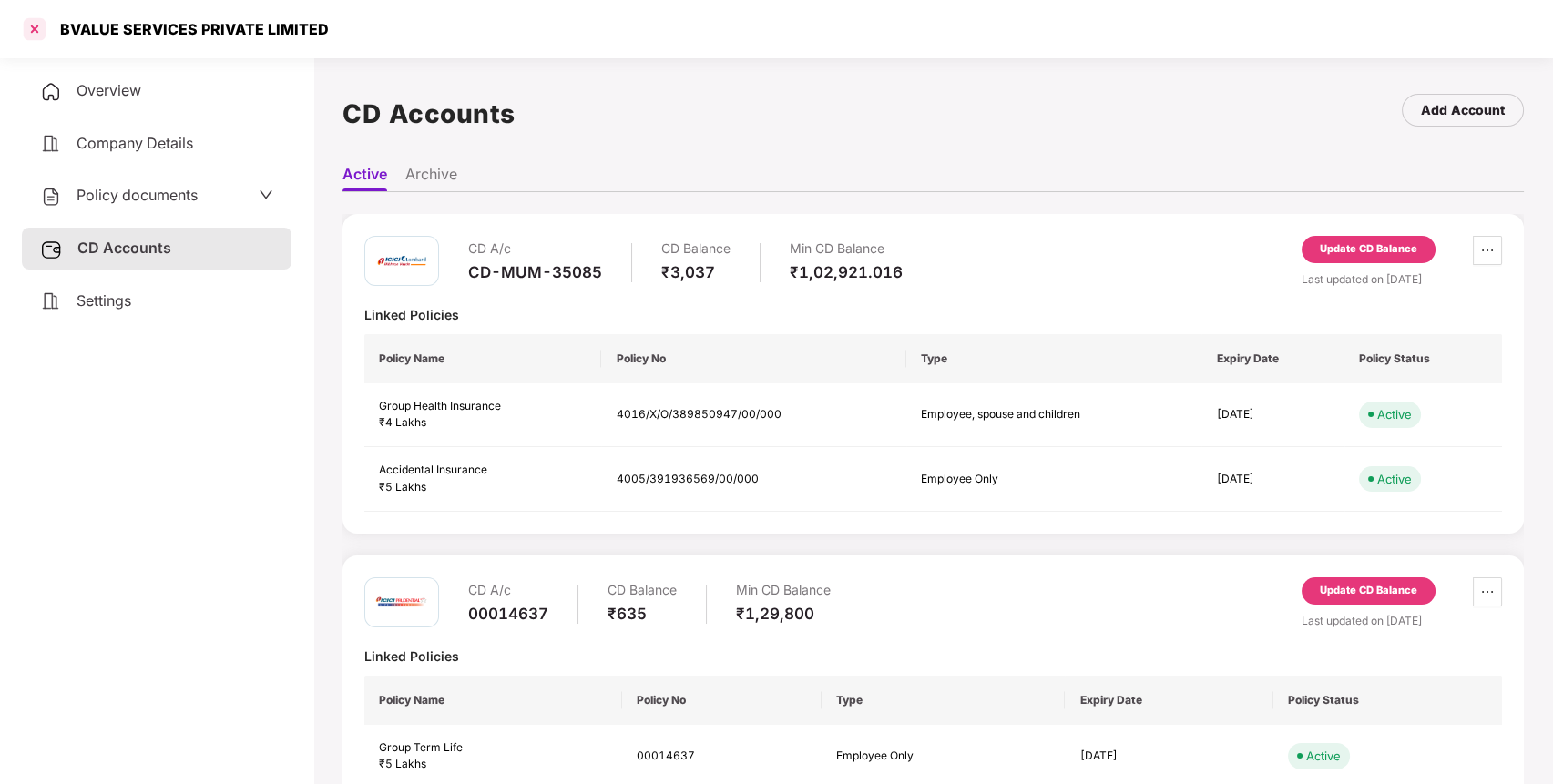
click at [36, 32] on div at bounding box center [35, 29] width 29 height 29
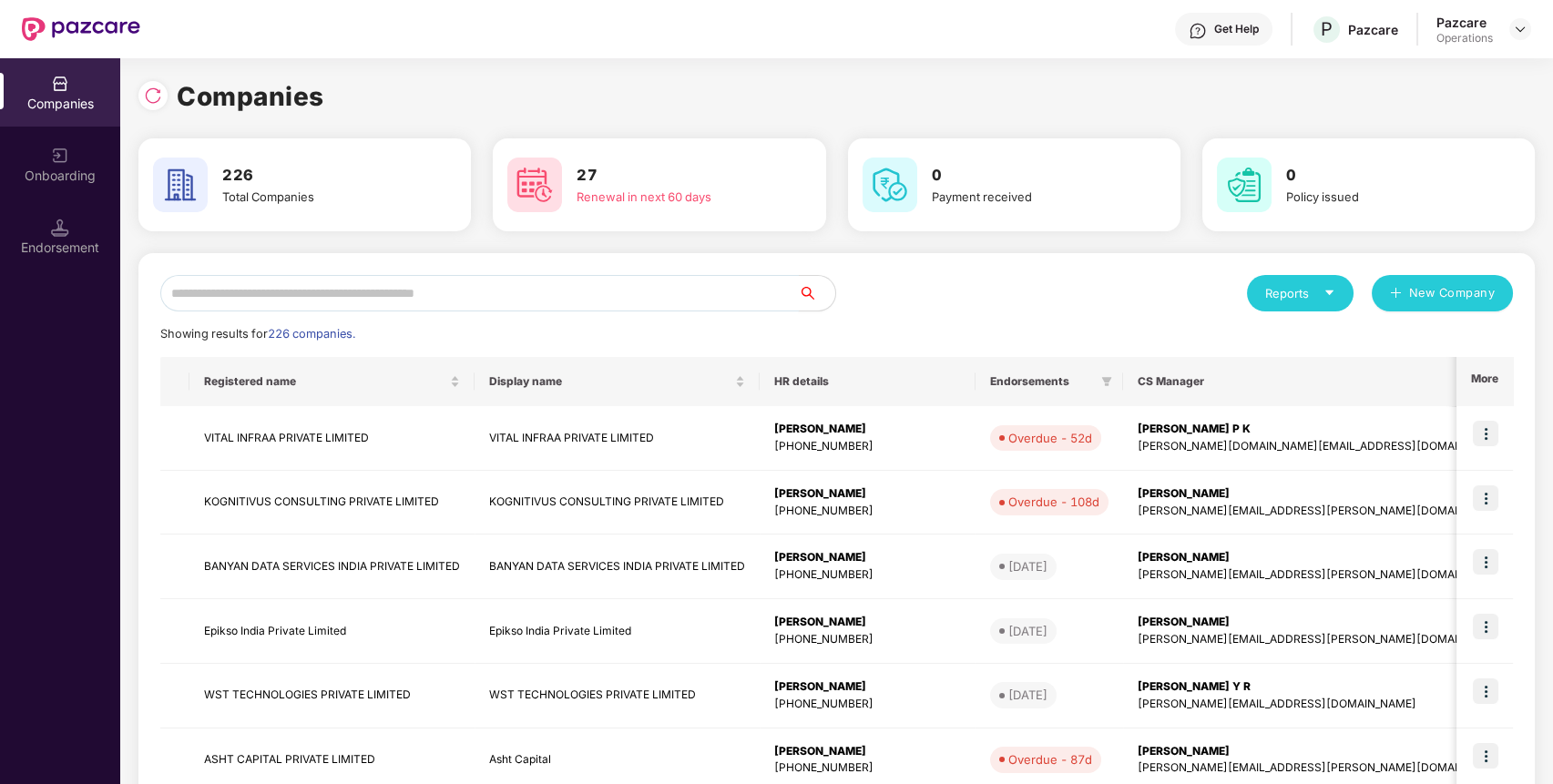
click at [475, 298] on input "text" at bounding box center [479, 293] width 638 height 37
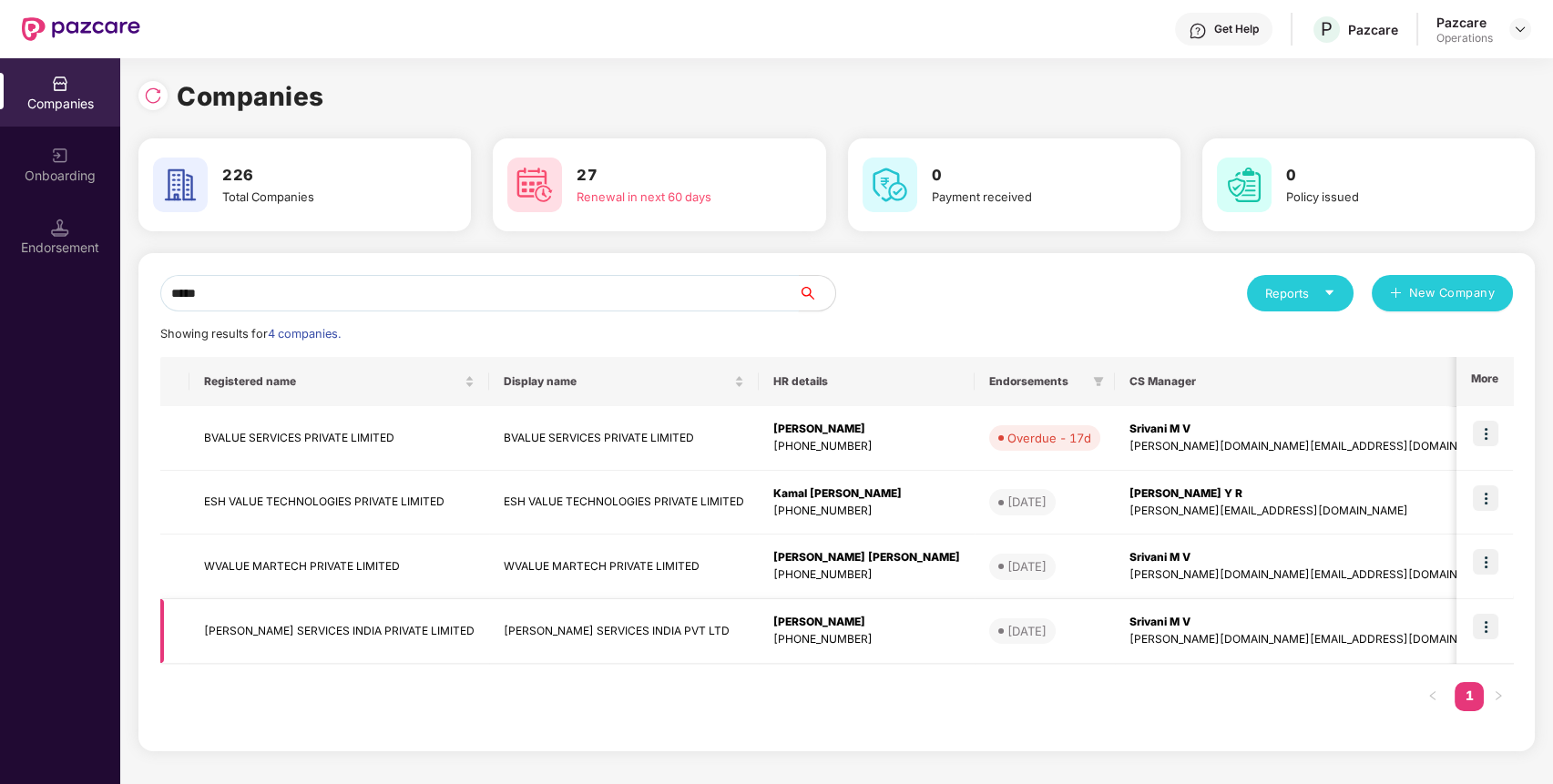
type input "*****"
click at [269, 620] on td "[PERSON_NAME] SERVICES INDIA PRIVATE LIMITED" at bounding box center [339, 631] width 299 height 65
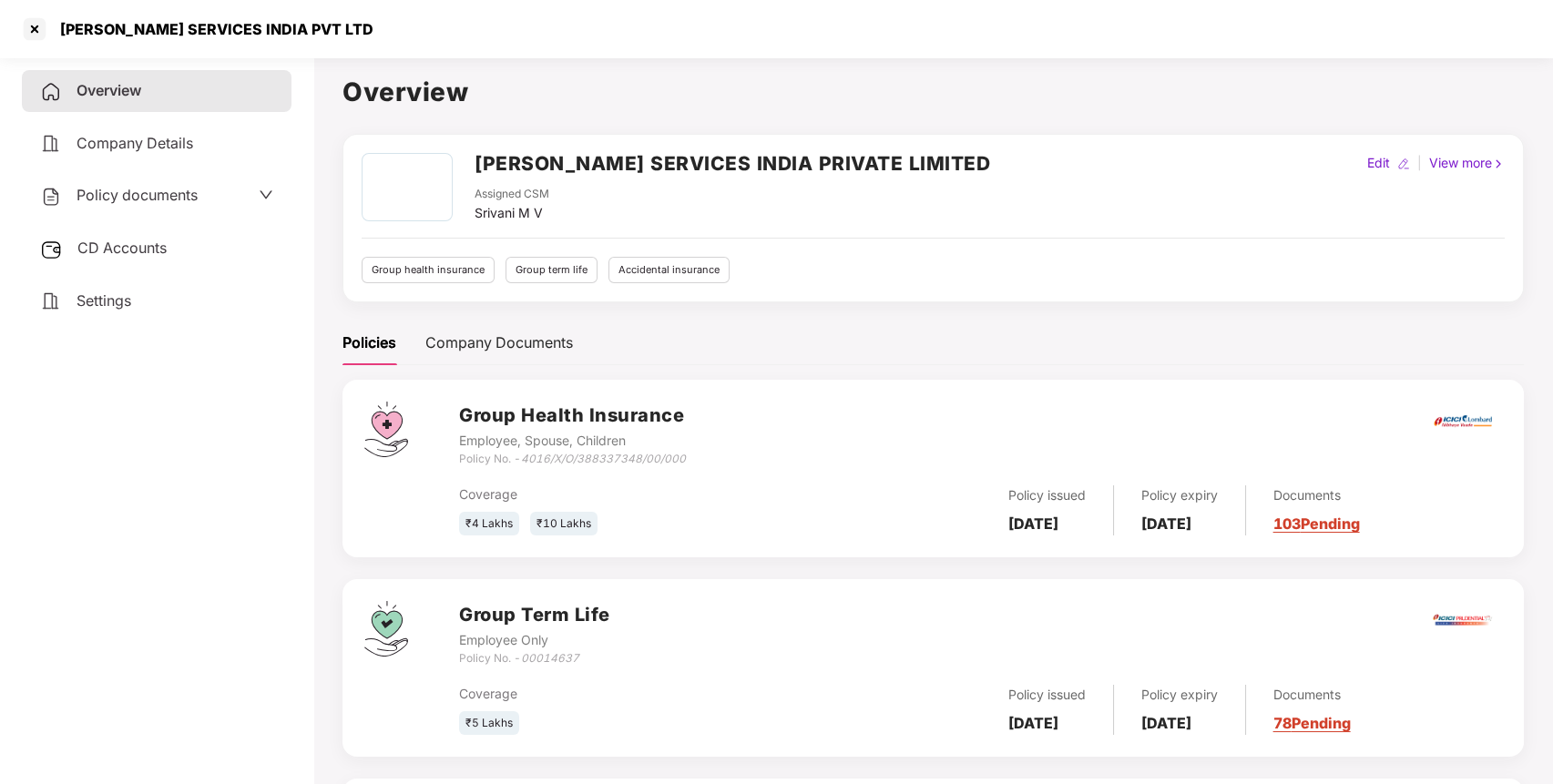
click at [116, 233] on div "CD Accounts" at bounding box center [157, 248] width 269 height 42
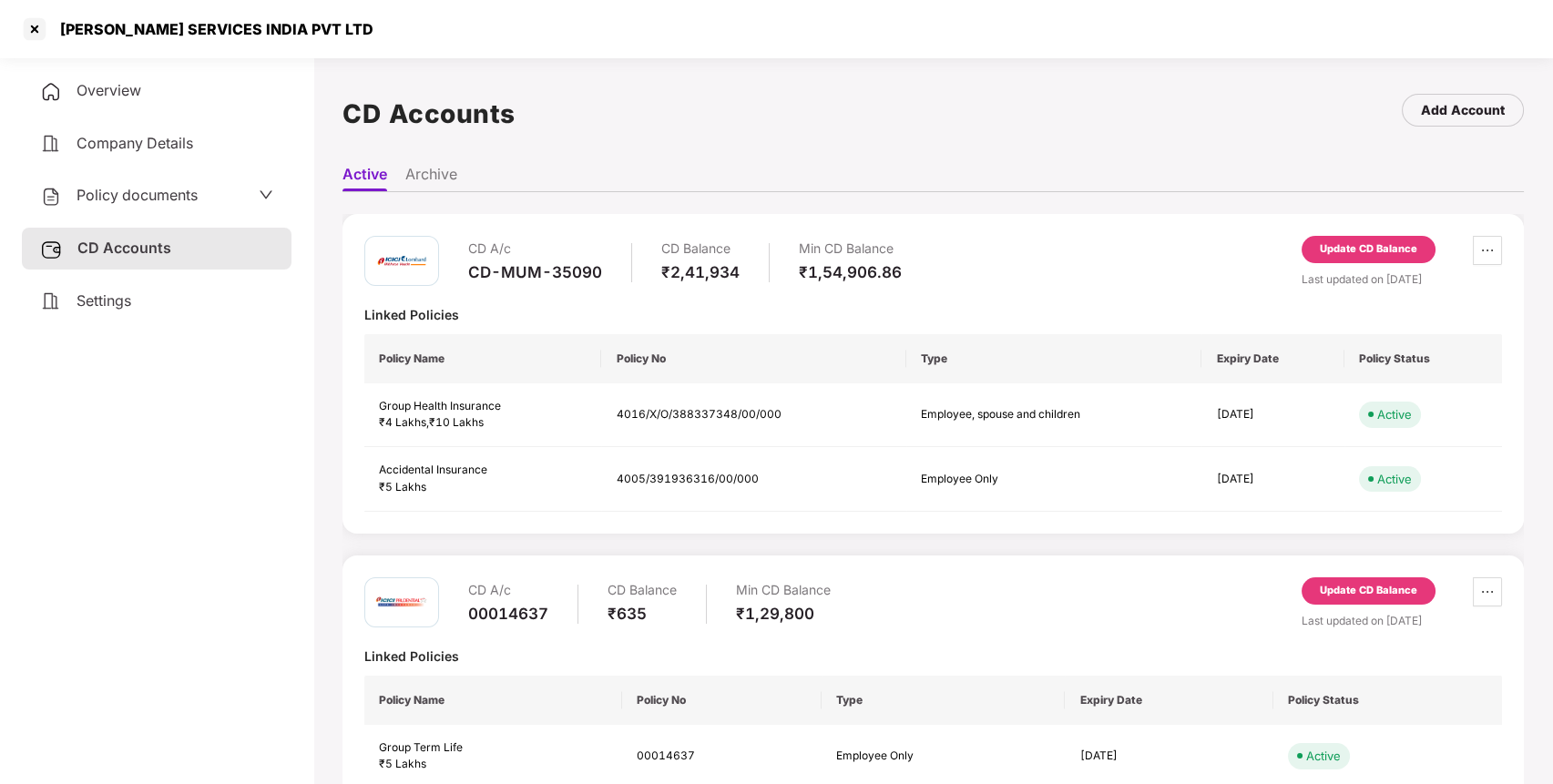
scroll to position [42, 0]
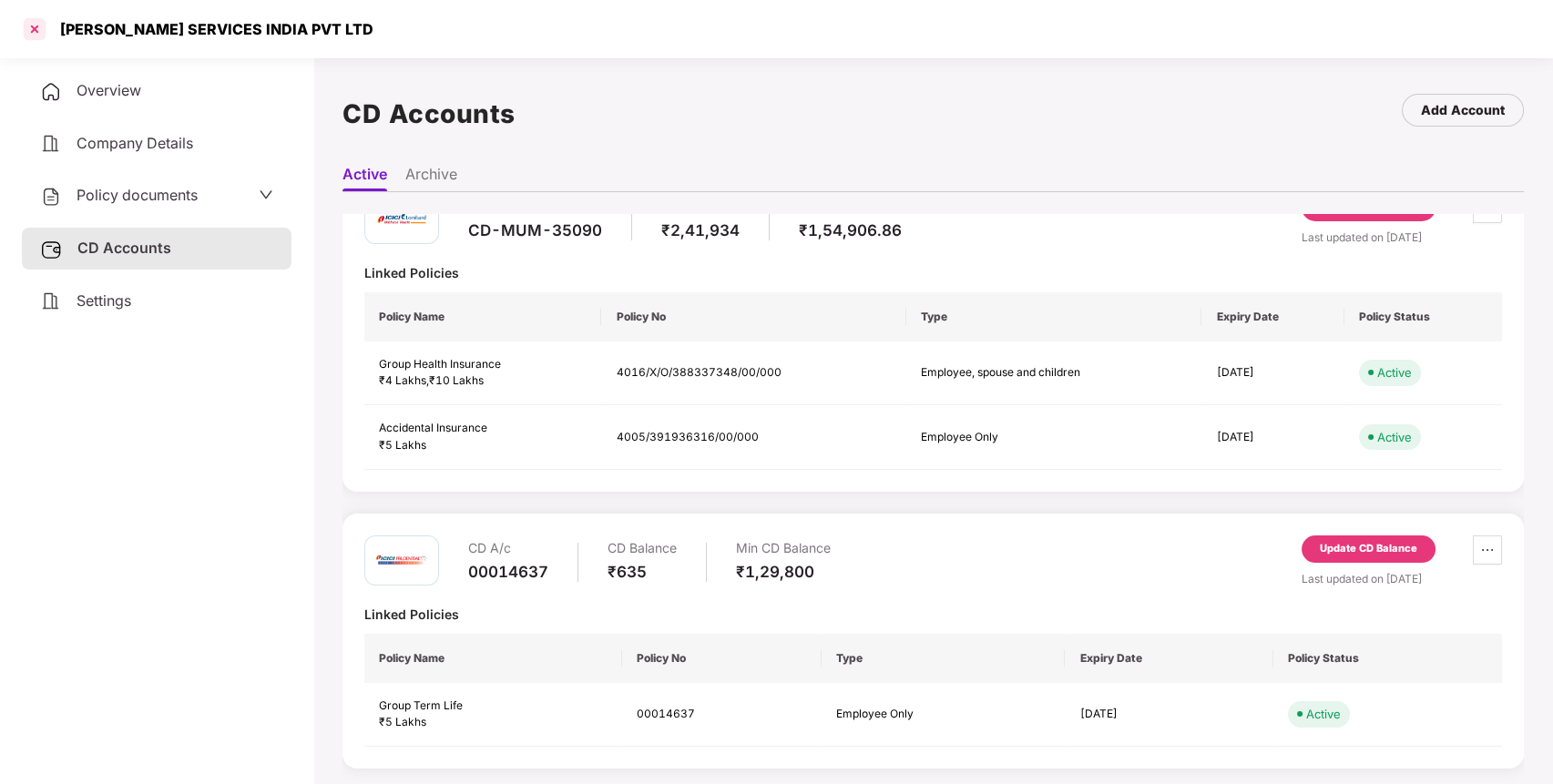
click at [33, 30] on div at bounding box center [35, 29] width 29 height 29
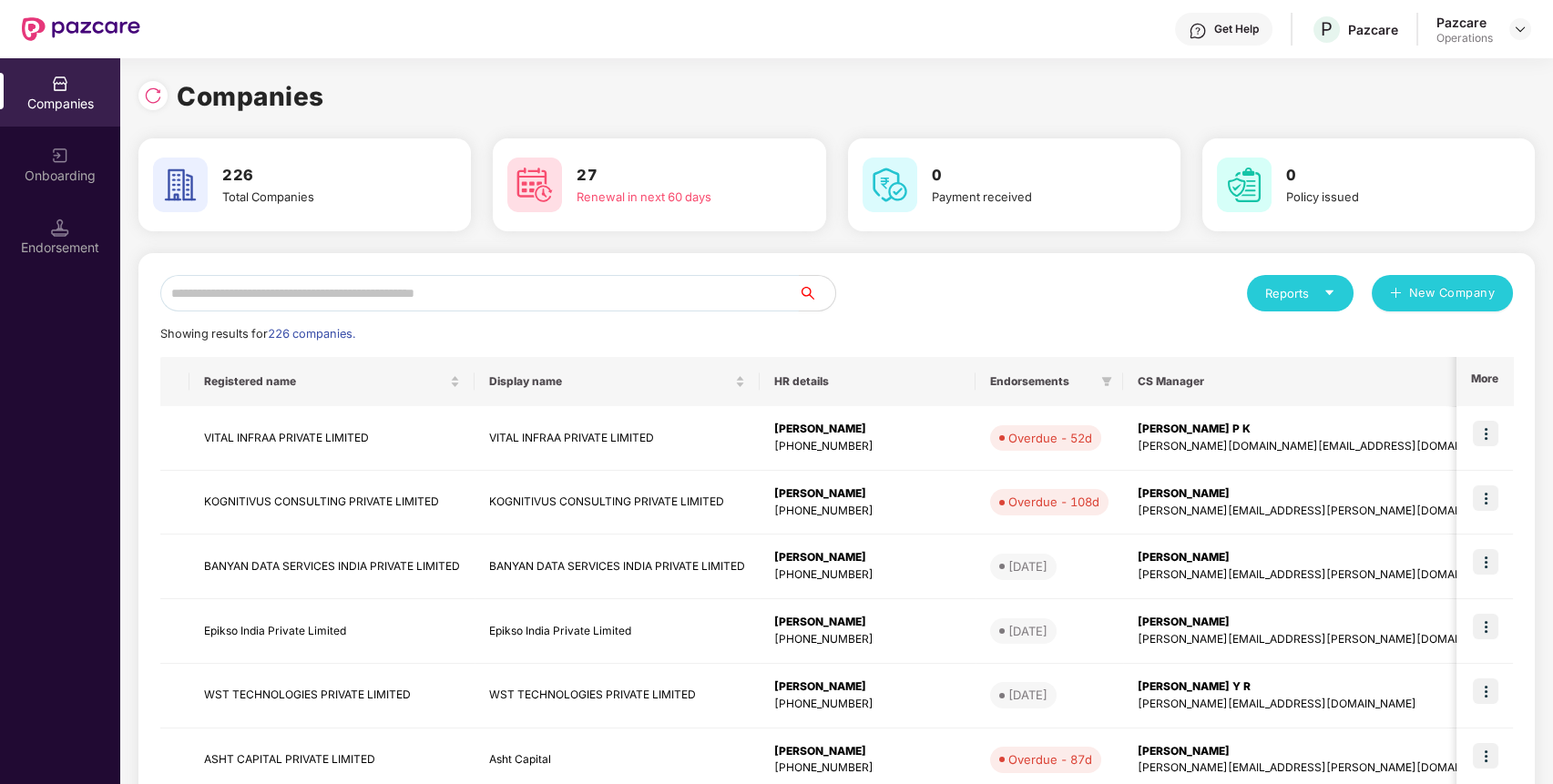
click at [390, 291] on input "text" at bounding box center [479, 293] width 638 height 37
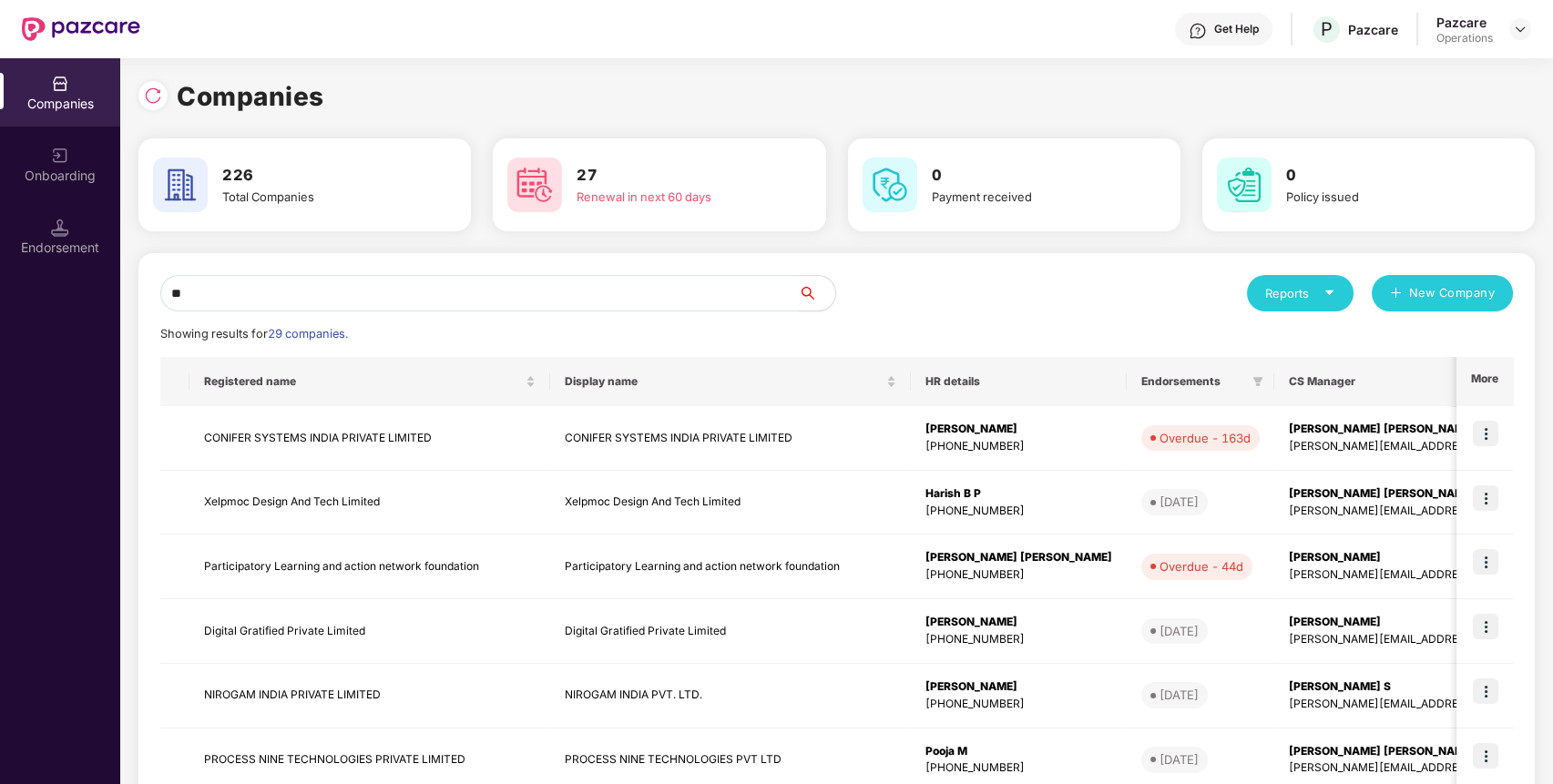
type input "*"
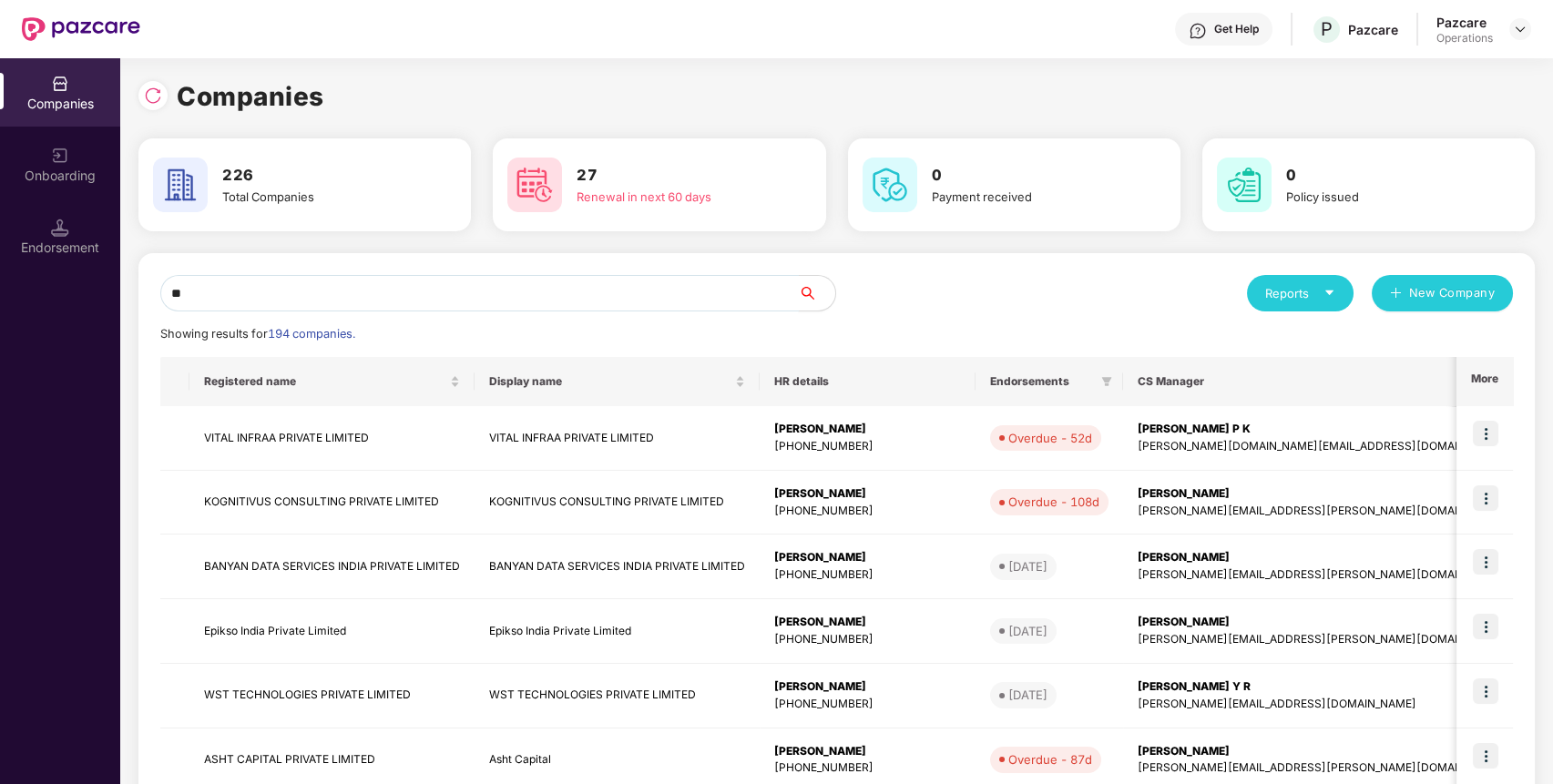
type input "*"
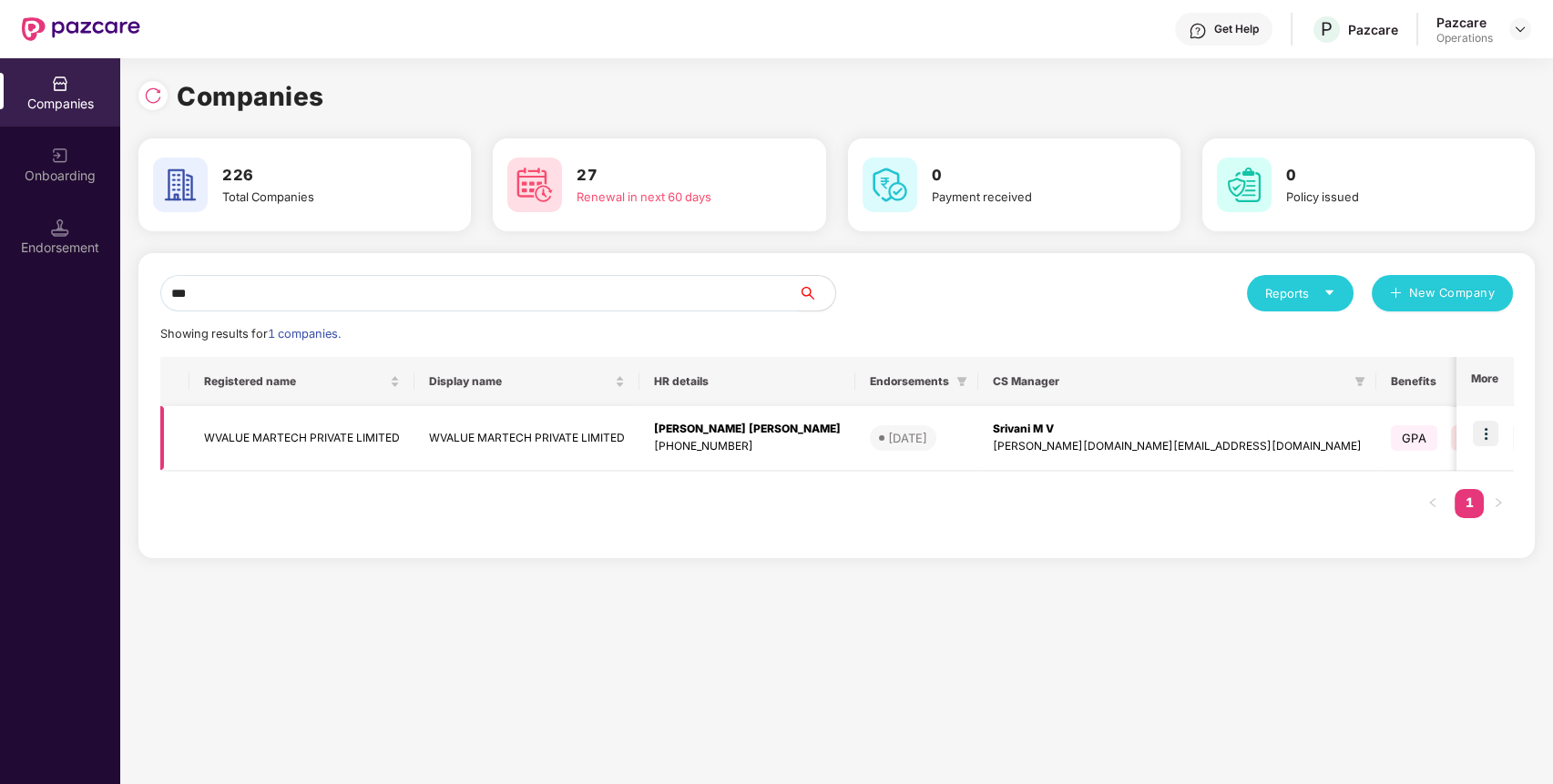
type input "***"
click at [250, 422] on td "WVALUE MARTECH PRIVATE LIMITED" at bounding box center [302, 437] width 225 height 65
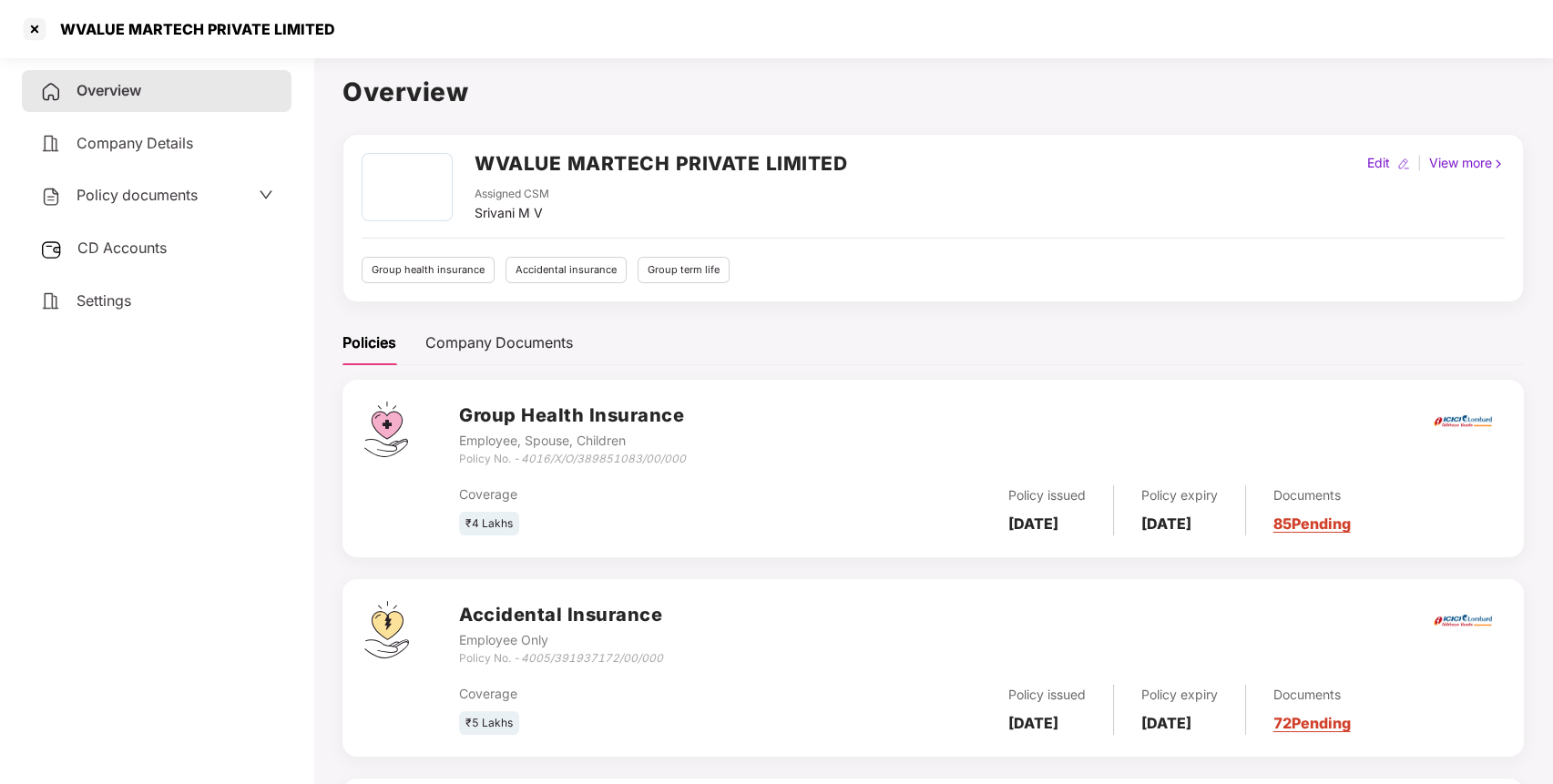
click at [140, 253] on span "CD Accounts" at bounding box center [122, 247] width 89 height 18
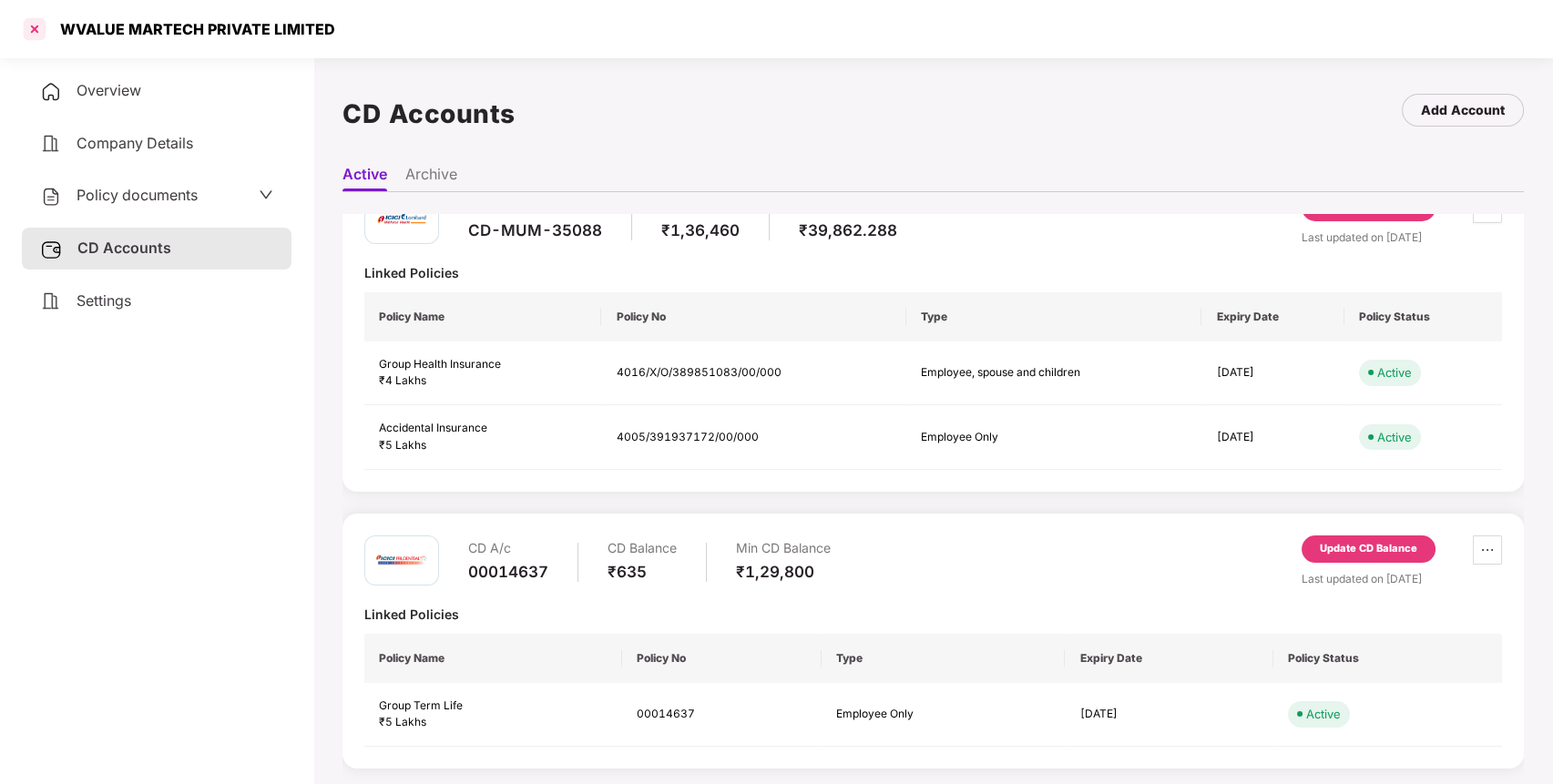
click at [39, 29] on div at bounding box center [35, 29] width 29 height 29
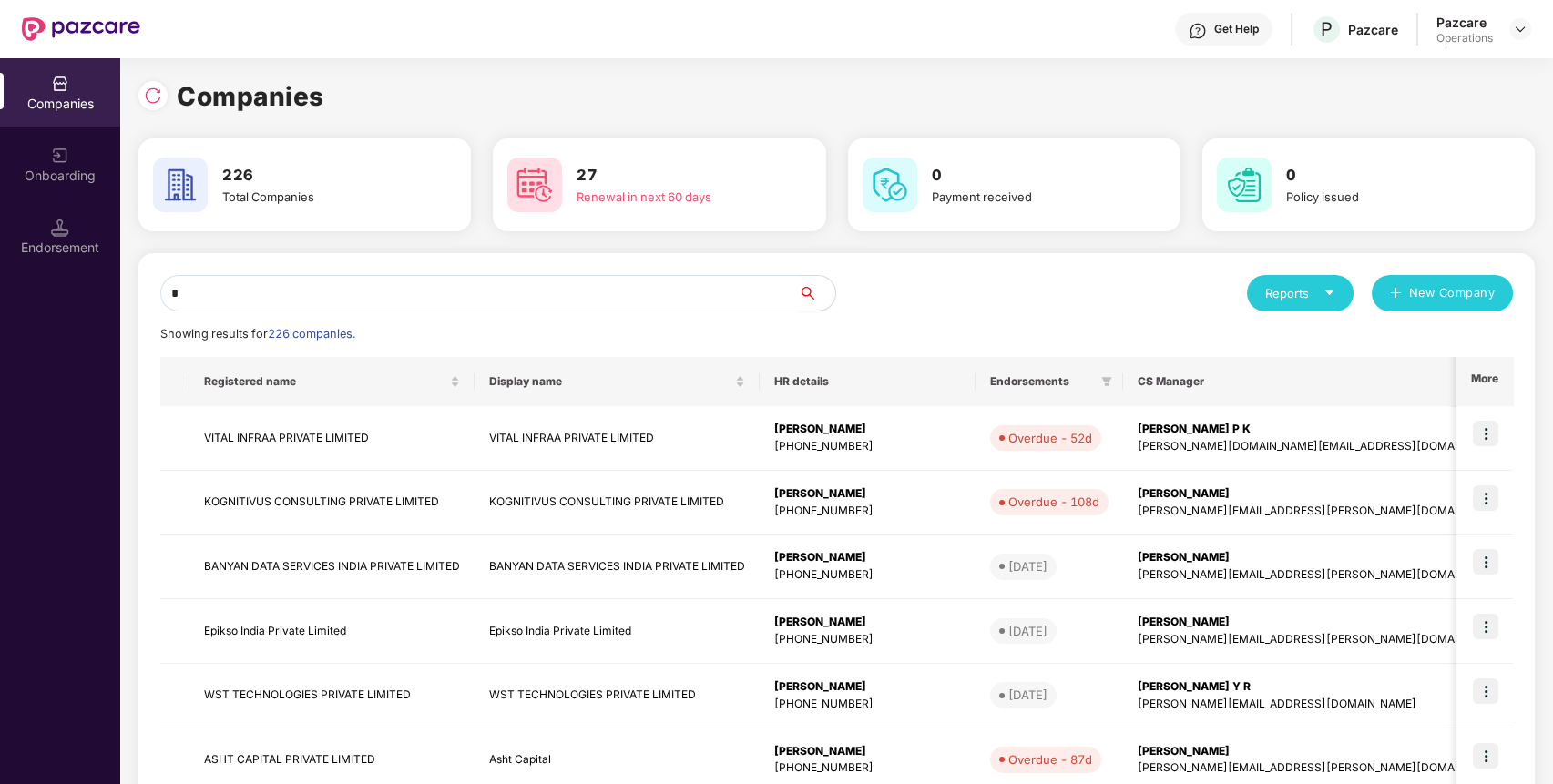
click at [323, 301] on input "*" at bounding box center [479, 293] width 638 height 37
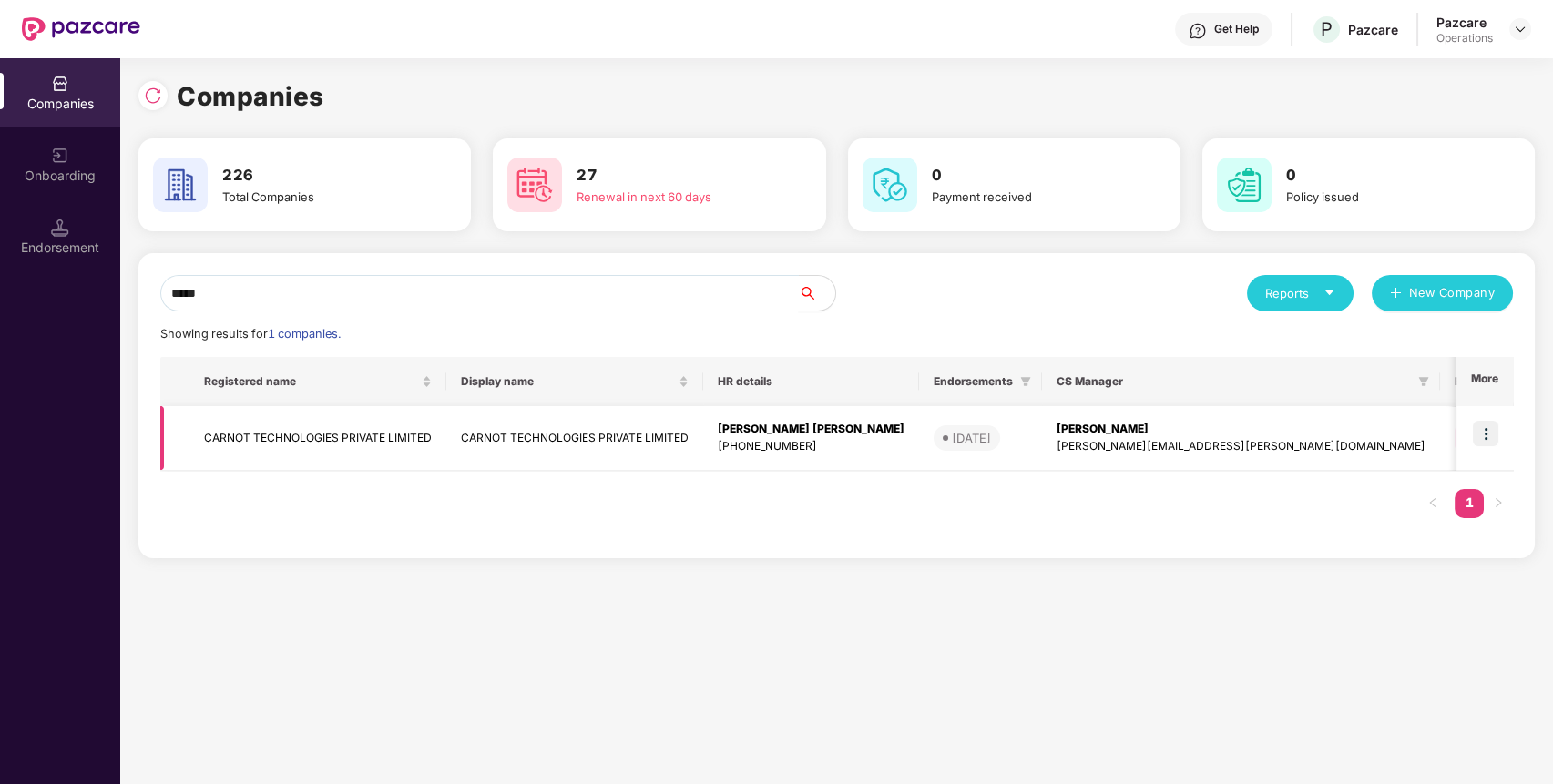
type input "*****"
click at [276, 428] on td "CARNOT TECHNOLOGIES PRIVATE LIMITED" at bounding box center [318, 437] width 257 height 65
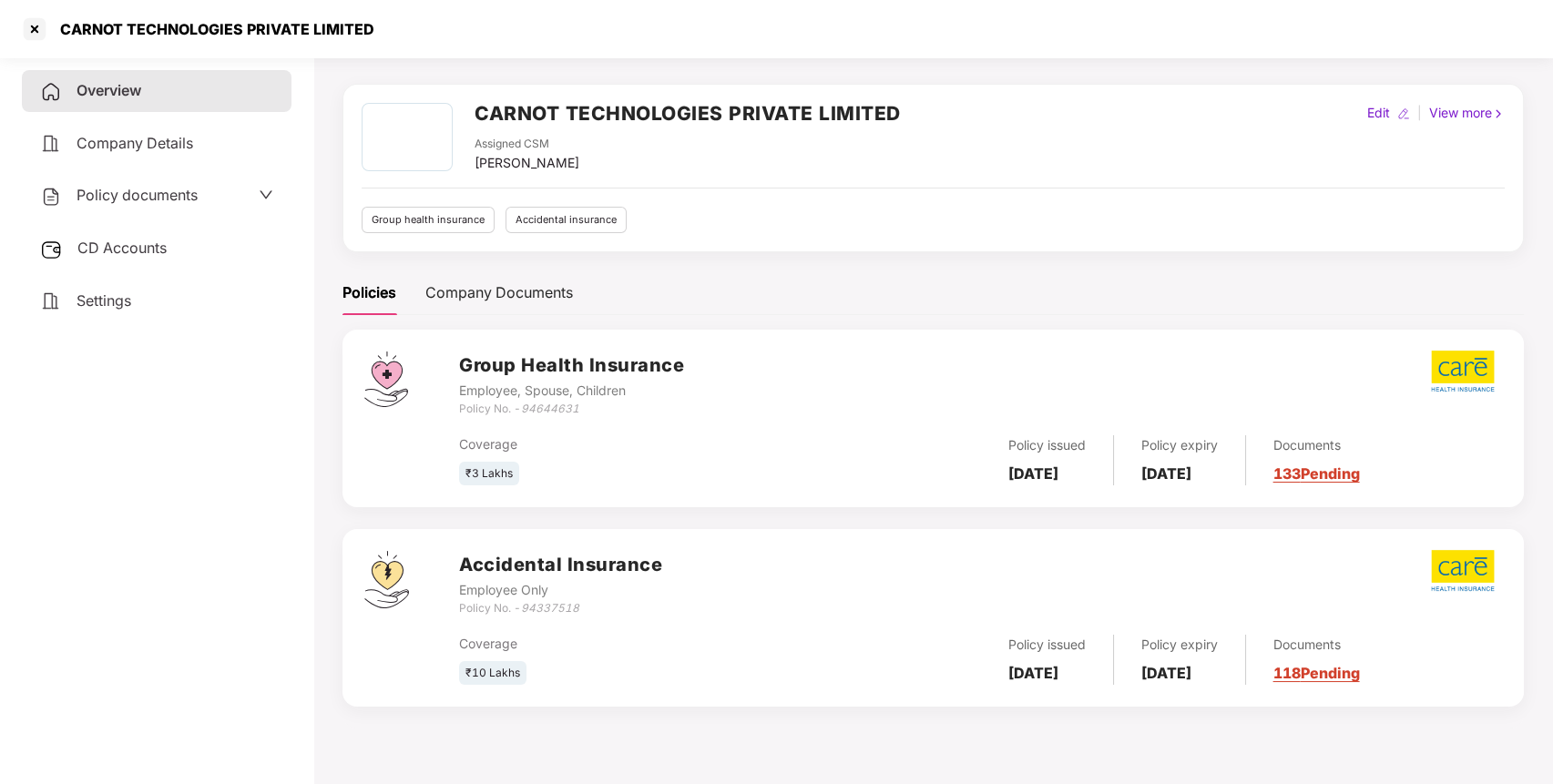
scroll to position [0, 0]
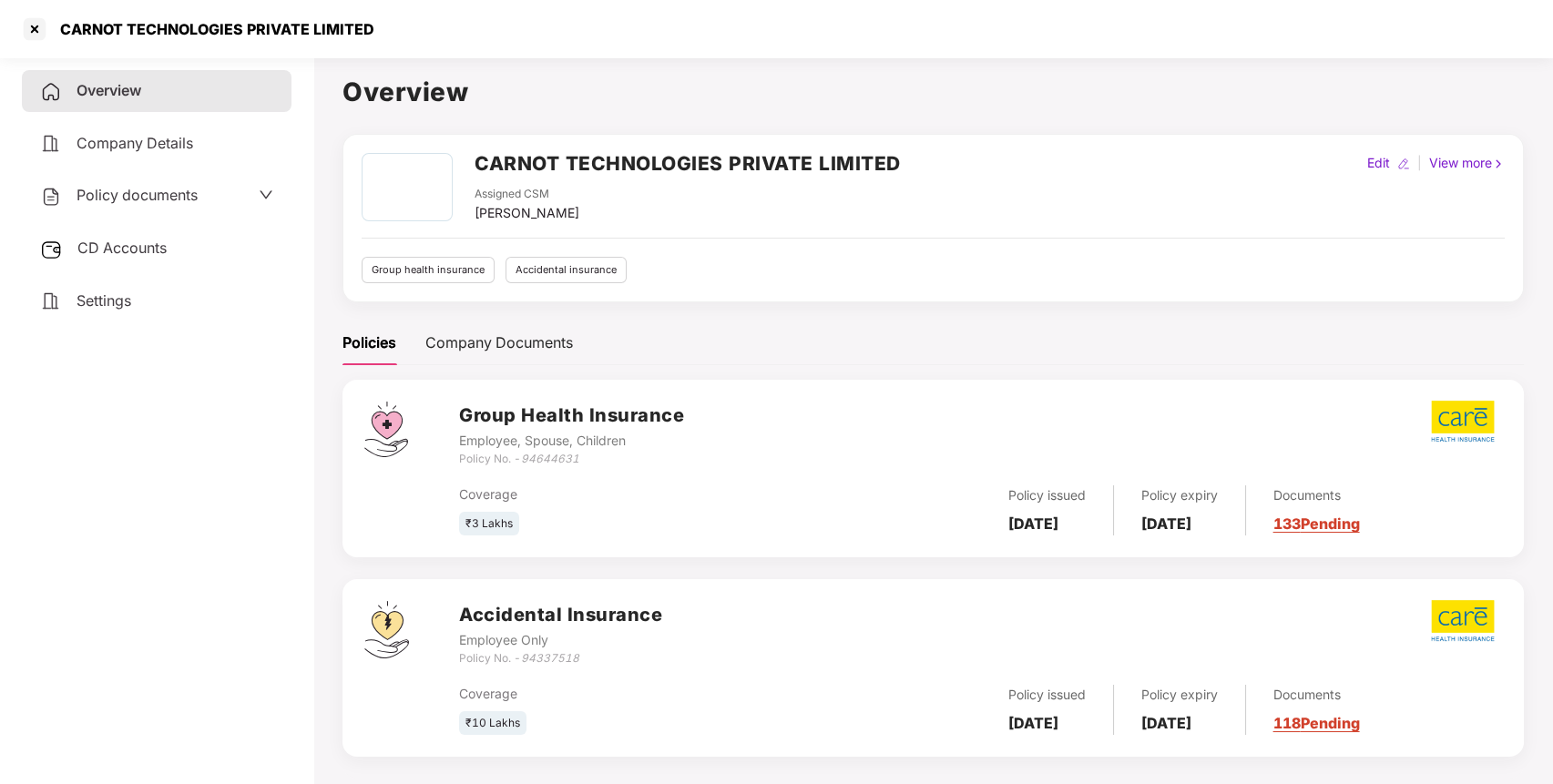
click at [558, 461] on icon "94644631" at bounding box center [550, 459] width 58 height 14
click at [542, 655] on icon "94337518" at bounding box center [550, 657] width 58 height 14
copy icon "94337518"
